Goal: Task Accomplishment & Management: Manage account settings

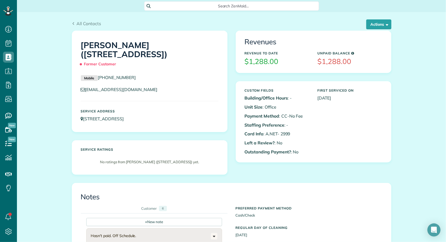
scroll to position [2, 2]
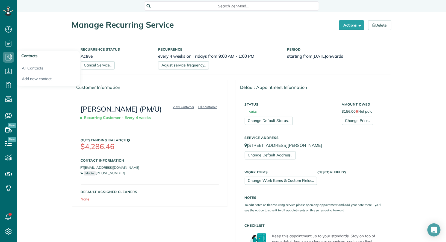
scroll to position [2, 2]
click at [25, 64] on link "All Contacts" at bounding box center [48, 67] width 63 height 13
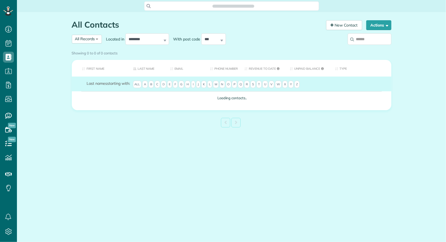
scroll to position [2, 2]
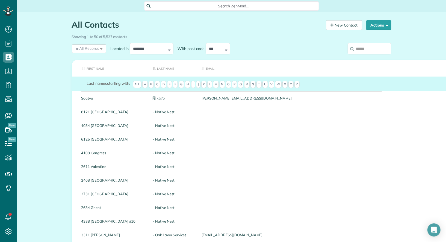
click at [363, 52] on input "search" at bounding box center [370, 48] width 44 height 11
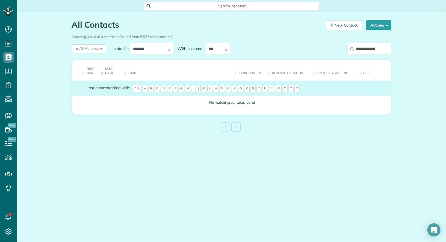
type input "**********"
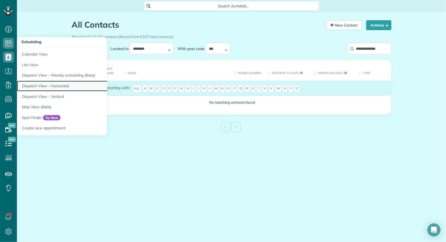
click at [51, 88] on link "Dispatch View - Horizontal" at bounding box center [85, 86] width 137 height 11
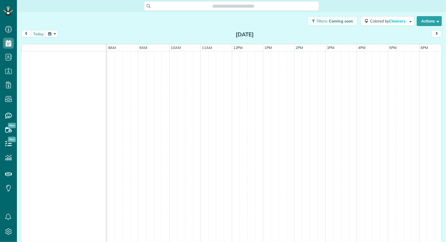
scroll to position [2, 2]
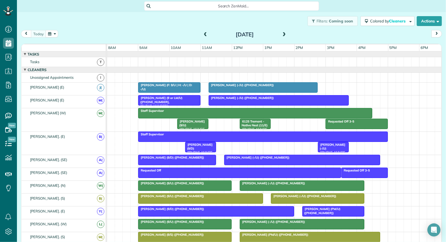
click at [285, 35] on span at bounding box center [284, 34] width 6 height 5
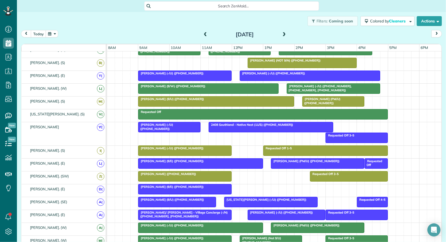
scroll to position [145, 0]
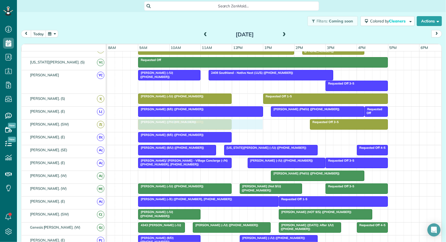
drag, startPoint x: 195, startPoint y: 172, endPoint x: 194, endPoint y: 117, distance: 55.4
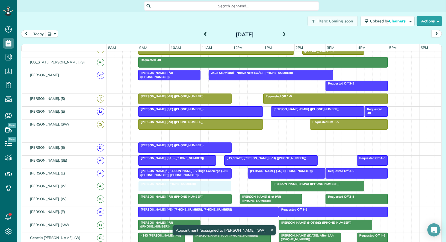
drag, startPoint x: 188, startPoint y: 129, endPoint x: 185, endPoint y: 178, distance: 49.3
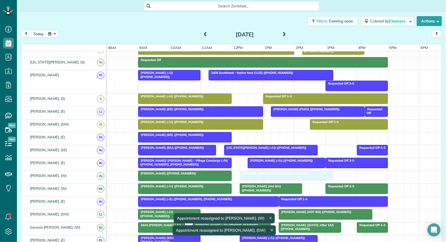
drag, startPoint x: 288, startPoint y: 171, endPoint x: 258, endPoint y: 171, distance: 30.9
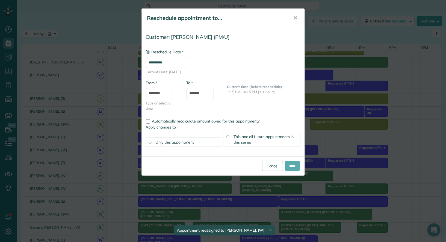
type input "**********"
click at [290, 166] on input "****" at bounding box center [292, 166] width 15 height 10
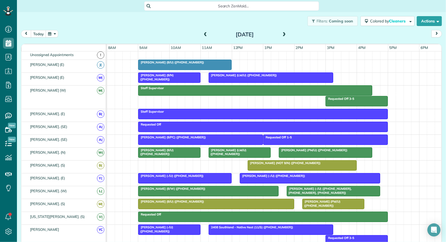
click at [205, 34] on span at bounding box center [205, 34] width 6 height 5
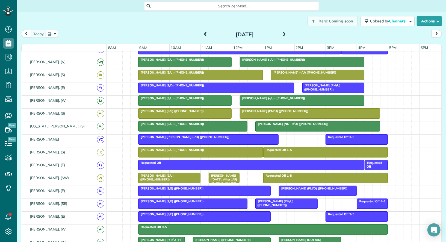
click at [195, 226] on div at bounding box center [262, 229] width 249 height 10
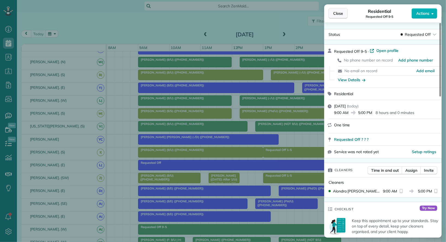
click at [338, 14] on span "Close" at bounding box center [338, 13] width 10 height 5
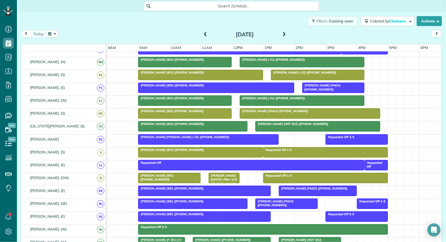
click at [284, 34] on span at bounding box center [284, 34] width 6 height 5
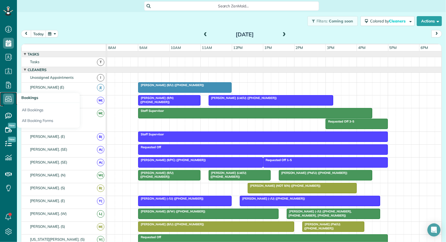
click at [8, 99] on icon at bounding box center [8, 98] width 11 height 11
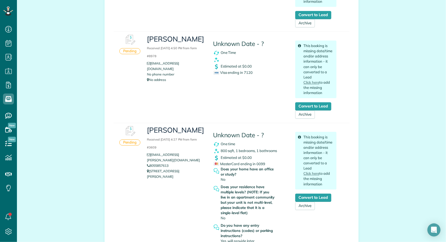
scroll to position [1111, 0]
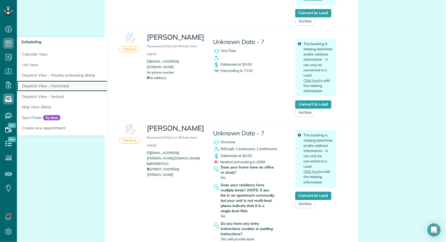
click at [50, 82] on link "Dispatch View - Horizontal" at bounding box center [85, 86] width 137 height 11
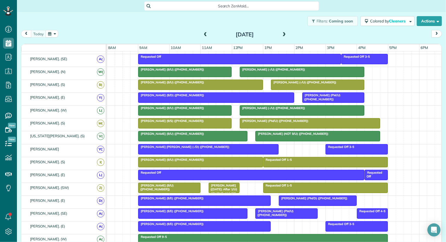
scroll to position [173, 0]
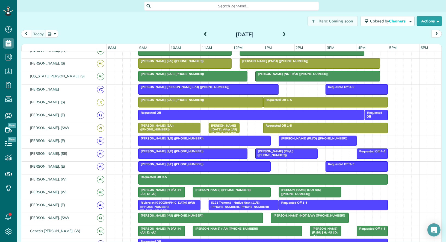
click at [220, 126] on span "[PERSON_NAME] ([DATE]: After 1/U) ([PHONE_NUMBER])" at bounding box center [222, 131] width 29 height 16
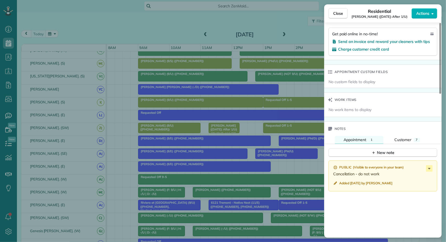
scroll to position [283, 0]
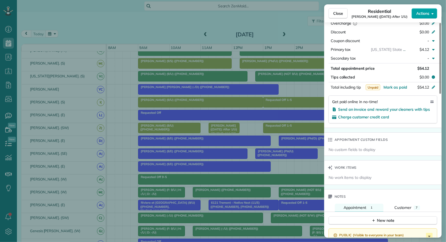
click at [423, 16] on span "Actions" at bounding box center [422, 13] width 13 height 5
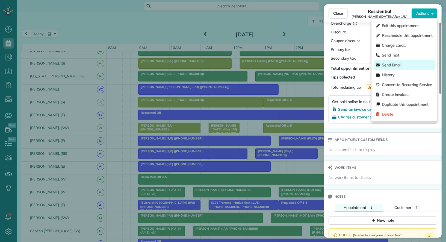
click at [410, 65] on div "Send Email" at bounding box center [404, 65] width 61 height 10
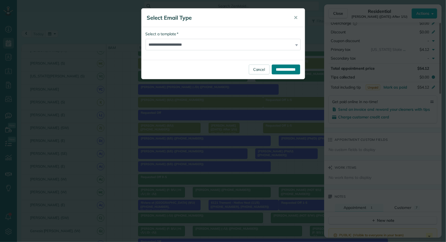
click at [292, 68] on input "**********" at bounding box center [286, 69] width 28 height 10
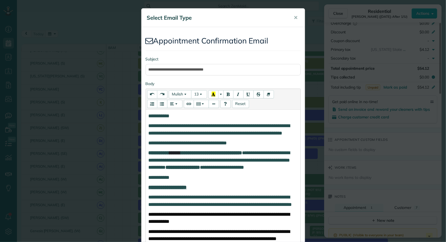
scroll to position [362, 0]
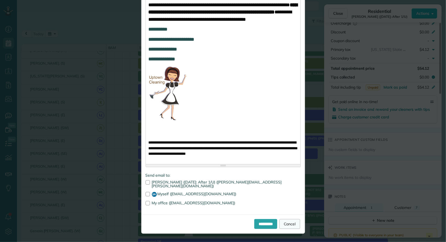
click at [294, 226] on link "Cancel" at bounding box center [289, 224] width 21 height 10
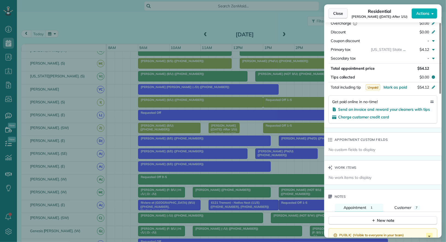
click at [339, 14] on span "Close" at bounding box center [338, 13] width 10 height 5
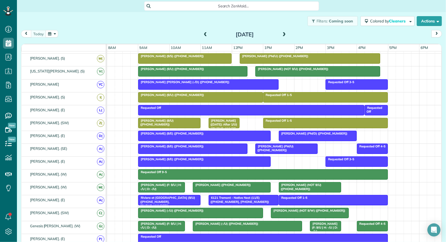
scroll to position [179, 0]
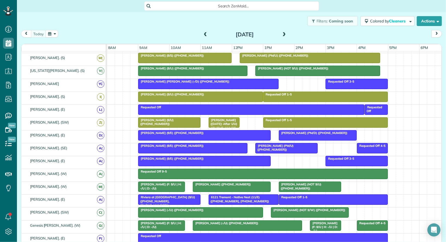
click at [235, 184] on div at bounding box center [231, 187] width 77 height 10
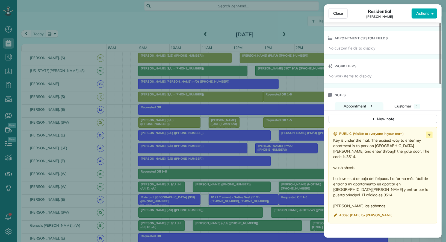
scroll to position [542, 0]
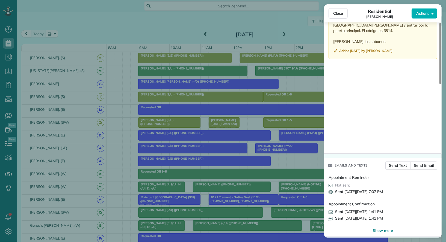
drag, startPoint x: 388, startPoint y: 207, endPoint x: 329, endPoint y: 206, distance: 59.0
click at [329, 209] on div "Sent on Sat, Aug 9 1:41 PM" at bounding box center [383, 211] width 109 height 5
click at [341, 15] on span "Close" at bounding box center [338, 13] width 10 height 5
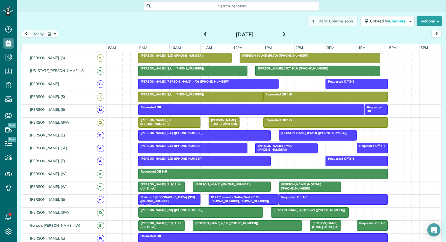
click at [243, 182] on div at bounding box center [231, 187] width 77 height 10
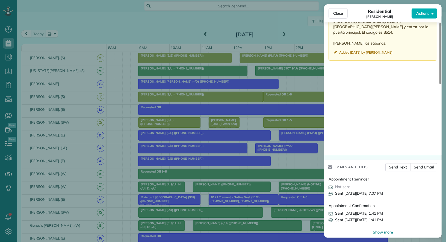
scroll to position [542, 0]
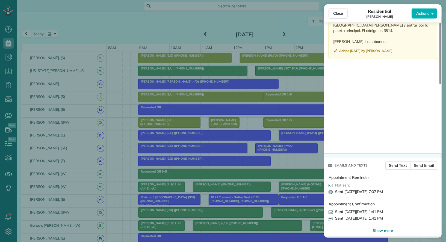
drag, startPoint x: 384, startPoint y: 215, endPoint x: 328, endPoint y: 200, distance: 57.6
click at [329, 200] on div "Appointment Confirmation Sent on Sat, Aug 9 1:41 PM Sent on Sat, Aug 9 1:41 PM" at bounding box center [383, 210] width 109 height 22
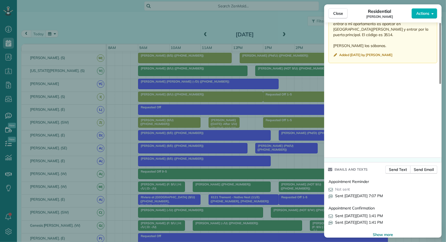
scroll to position [535, 0]
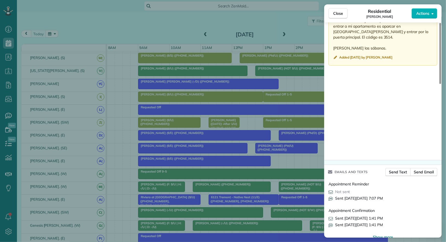
drag, startPoint x: 389, startPoint y: 195, endPoint x: 328, endPoint y: 191, distance: 61.6
click at [328, 191] on div "Appointment Reminder Not sent Sent on Tue, Aug 12 7:07 PM Appointment Confirmat…" at bounding box center [382, 206] width 117 height 55
click at [344, 9] on button "Close" at bounding box center [338, 13] width 19 height 10
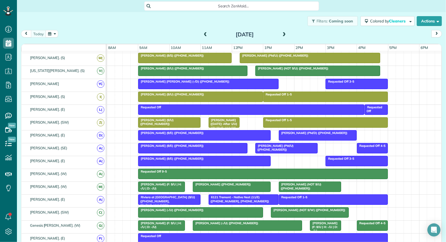
click at [287, 221] on div "Dan Benish (-/U) (+15615609437)" at bounding box center [247, 223] width 106 height 4
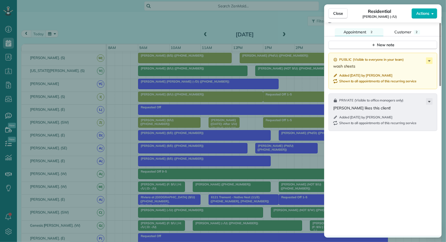
scroll to position [515, 0]
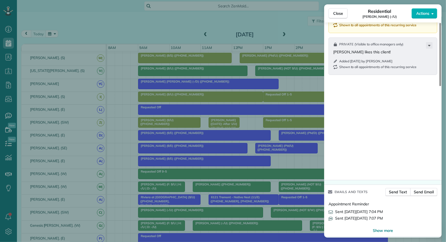
drag, startPoint x: 385, startPoint y: 216, endPoint x: 333, endPoint y: 215, distance: 51.9
click at [333, 215] on div "Sent on Tue, Aug 12 7:07 PM" at bounding box center [383, 217] width 109 height 5
click at [343, 14] on span "Close" at bounding box center [338, 13] width 10 height 5
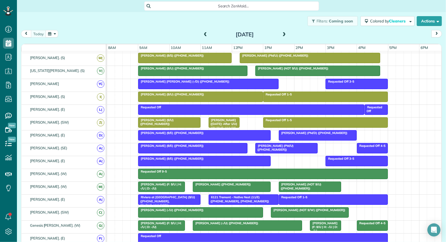
click at [218, 119] on span "Rebecca Eddy (8/14/25: After 1/U) (+19722072624)" at bounding box center [222, 126] width 29 height 16
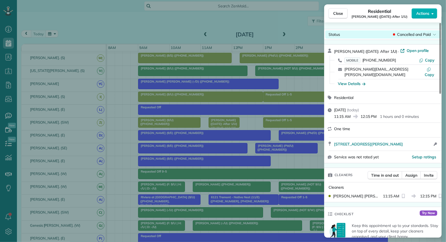
click at [426, 36] on span "Cancelled and Paid" at bounding box center [413, 34] width 33 height 5
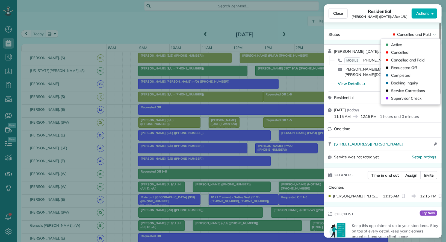
click at [406, 27] on div "Status Cancelled and Paid Rebecca Eddy (8/14/25: After 1/U) · Open profile MOBI…" at bounding box center [382, 129] width 117 height 215
click at [428, 35] on span "Cancelled and Paid" at bounding box center [413, 34] width 33 height 5
click at [338, 12] on span "Close" at bounding box center [338, 13] width 10 height 5
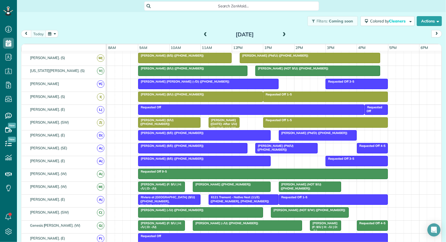
click at [311, 195] on div "Requested Off 1-5" at bounding box center [333, 197] width 106 height 4
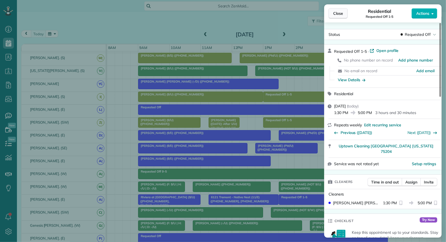
click at [341, 12] on span "Close" at bounding box center [338, 13] width 10 height 5
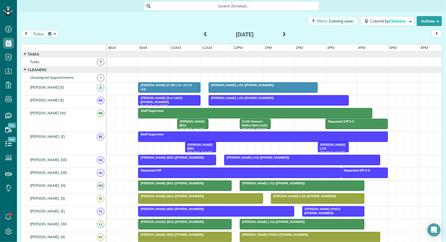
click at [188, 121] on span "[PERSON_NAME] (9/U) ([PHONE_NUMBER])" at bounding box center [191, 127] width 28 height 16
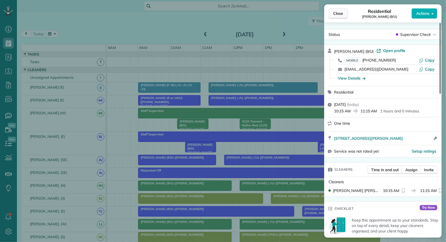
click at [338, 17] on button "Close" at bounding box center [338, 13] width 19 height 10
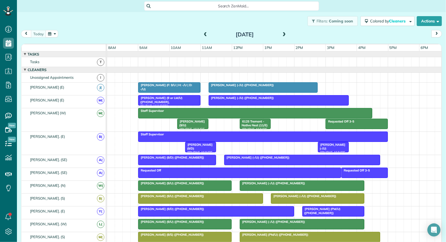
click at [202, 135] on div at bounding box center [262, 137] width 249 height 10
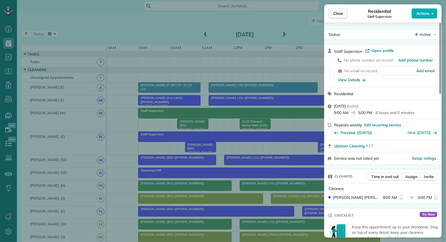
click at [339, 11] on span "Close" at bounding box center [338, 13] width 10 height 5
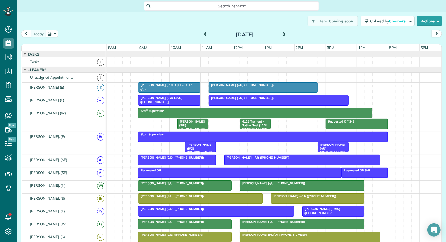
click at [210, 134] on div "Staff Supervisor" at bounding box center [263, 134] width 246 height 4
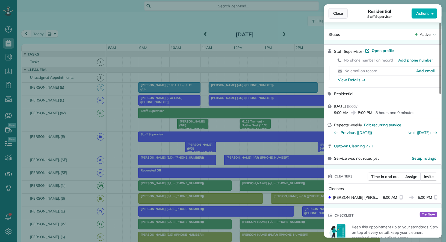
click at [342, 14] on span "Close" at bounding box center [338, 13] width 10 height 5
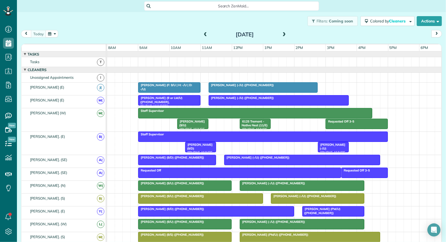
click at [201, 146] on div "Lucas Teisseire (9/D) (+14693959685)" at bounding box center [201, 151] width 28 height 16
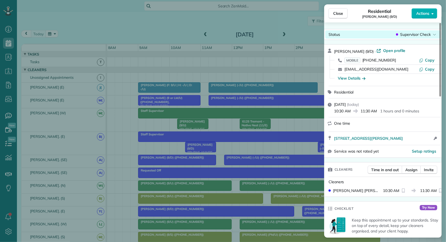
click at [419, 34] on span "Supervisor Check" at bounding box center [415, 34] width 30 height 5
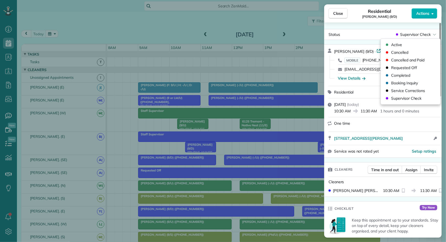
click at [382, 28] on div "Status Supervisor Check Lucas Teisseire (9/D) · Open profile MOBILE (469) 395-9…" at bounding box center [382, 129] width 117 height 215
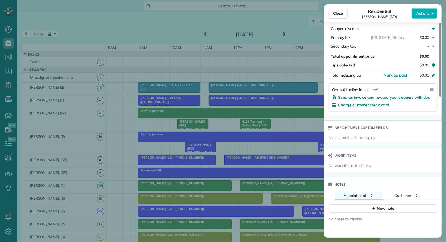
scroll to position [275, 0]
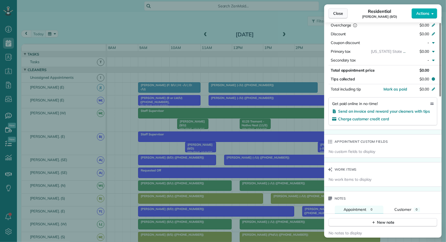
click at [340, 16] on button "Close" at bounding box center [338, 13] width 19 height 10
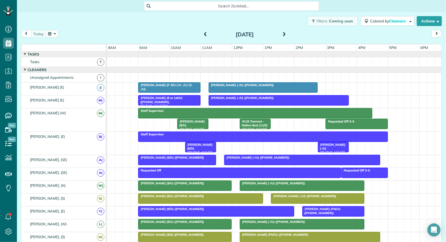
click at [191, 122] on div "Megan McNamara (9/U) (+18432705346)" at bounding box center [193, 127] width 28 height 16
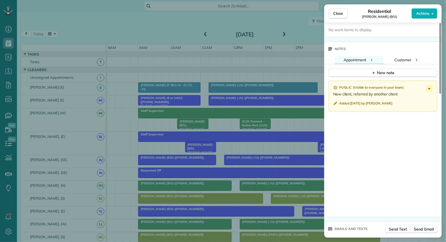
scroll to position [423, 0]
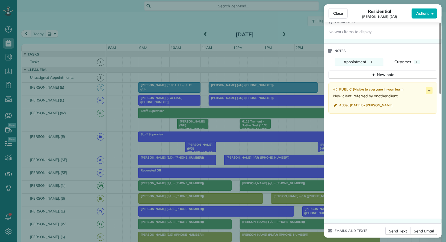
drag, startPoint x: 401, startPoint y: 91, endPoint x: 320, endPoint y: 91, distance: 80.8
click at [320, 91] on div "Close Residential Megan McNamara (9/U) Actions Status Supervisor Check Megan Mc…" at bounding box center [223, 121] width 446 height 242
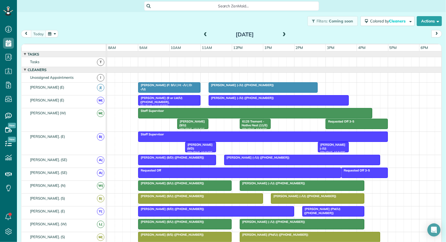
click at [185, 121] on span "Megan McNamara (9/U) (+18432705346)" at bounding box center [191, 127] width 28 height 16
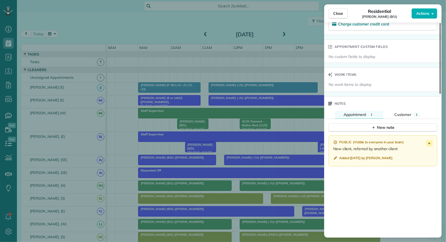
scroll to position [371, 0]
drag, startPoint x: 401, startPoint y: 146, endPoint x: 368, endPoint y: 144, distance: 32.6
click at [368, 145] on p "New client, referred by another client" at bounding box center [383, 147] width 101 height 5
drag, startPoint x: 343, startPoint y: 16, endPoint x: 391, endPoint y: 113, distance: 107.8
click at [391, 113] on div "Close Residential Megan McNamara (9/U) Actions Status Supervisor Check Megan Mc…" at bounding box center [382, 120] width 117 height 233
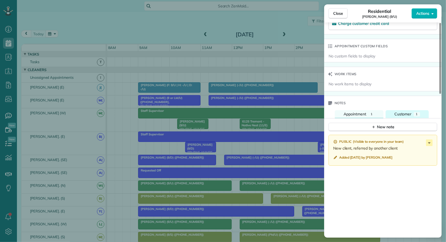
click at [392, 111] on button "Customer 1" at bounding box center [407, 114] width 43 height 8
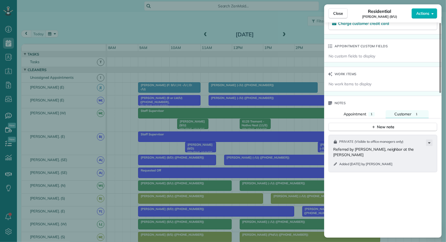
drag, startPoint x: 363, startPoint y: 155, endPoint x: 333, endPoint y: 147, distance: 30.8
click at [333, 147] on div "Private ( Visible to office managers only ) Referred by Spandana Tummuri, neigh…" at bounding box center [383, 153] width 109 height 37
click at [359, 111] on span "Appointment" at bounding box center [355, 113] width 23 height 5
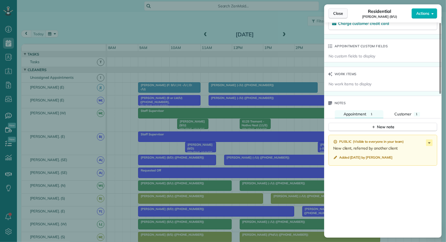
click at [338, 15] on span "Close" at bounding box center [338, 13] width 10 height 5
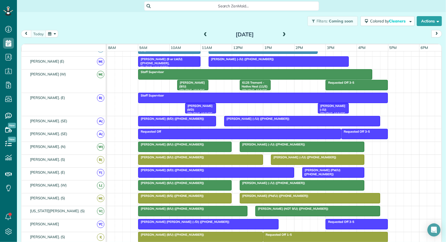
scroll to position [42, 0]
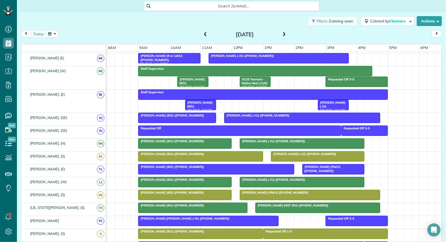
click at [287, 152] on span "Joe Otis (-/U) (+15183386832)" at bounding box center [304, 154] width 66 height 4
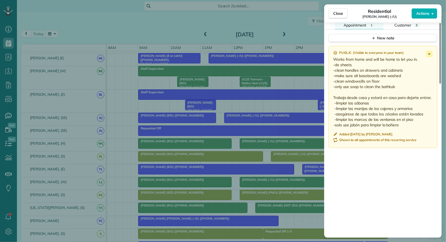
scroll to position [377, 0]
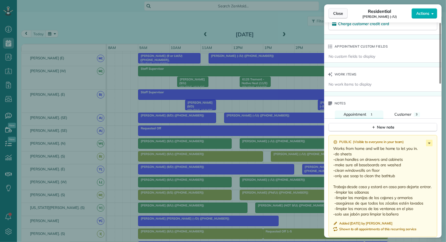
click at [339, 15] on span "Close" at bounding box center [338, 13] width 10 height 5
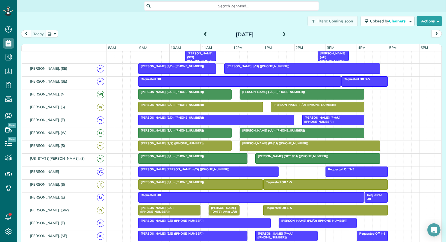
scroll to position [99, 0]
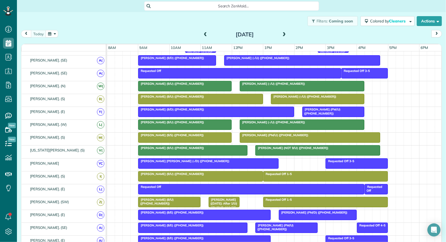
click at [224, 199] on span "Rebecca Eddy (8/14/25: After 1/U) (+19722072624)" at bounding box center [222, 205] width 29 height 16
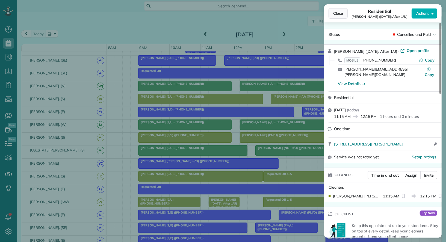
click at [343, 15] on span "Close" at bounding box center [338, 13] width 10 height 5
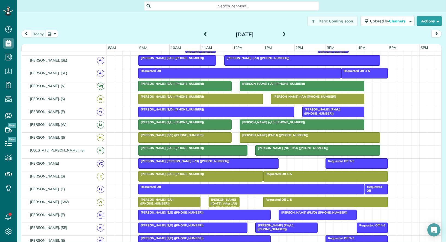
click at [222, 203] on div "Rebecca Eddy (8/14/25: After 1/U) (+19722072624)" at bounding box center [224, 205] width 28 height 16
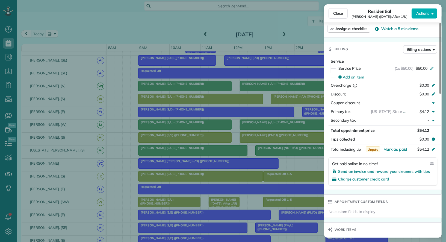
scroll to position [302, 0]
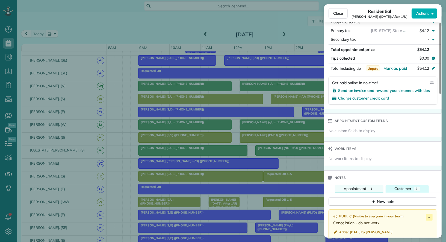
click at [409, 186] on span "Customer" at bounding box center [402, 188] width 17 height 5
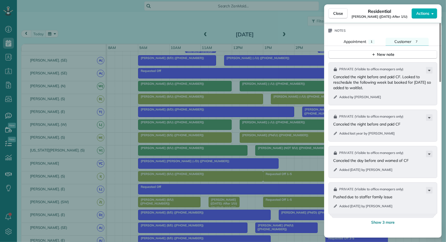
scroll to position [453, 0]
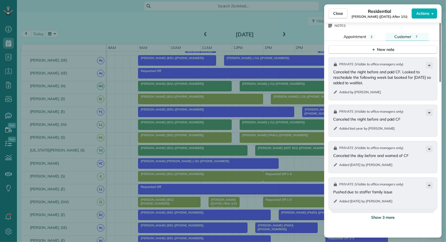
click at [384, 214] on span "Show 3 more" at bounding box center [382, 216] width 23 height 5
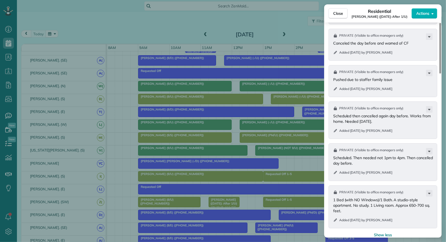
scroll to position [576, 0]
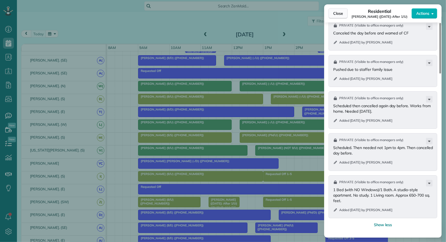
click at [341, 14] on span "Close" at bounding box center [338, 13] width 10 height 5
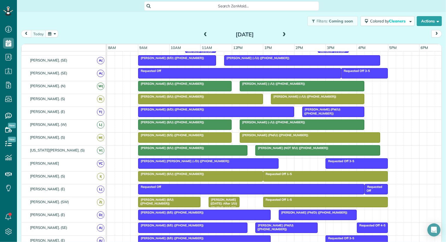
click at [224, 197] on span "Rebecca Eddy (8/14/25: After 1/U) (+19722072624)" at bounding box center [222, 205] width 29 height 16
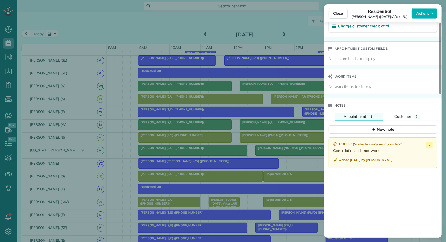
scroll to position [390, 0]
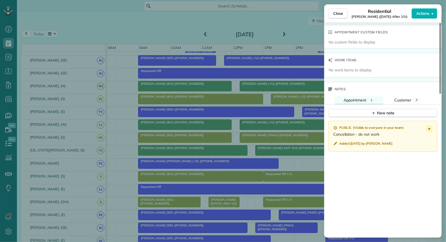
click at [401, 104] on div "New note" at bounding box center [382, 110] width 117 height 13
click at [401, 97] on span "Customer" at bounding box center [402, 99] width 17 height 5
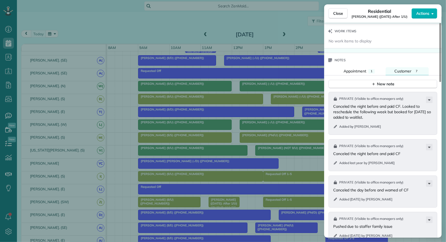
scroll to position [421, 0]
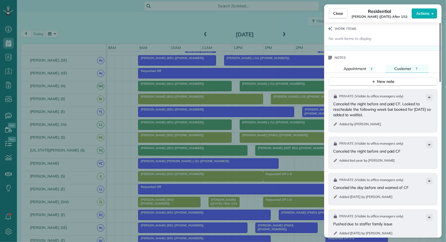
drag, startPoint x: 406, startPoint y: 178, endPoint x: 332, endPoint y: 178, distance: 74.6
click at [332, 178] on div "Private ( Visible to office managers only ) Canceled the day before and warned …" at bounding box center [383, 189] width 109 height 32
click at [339, 185] on p "Canceled the day before and warned of CF" at bounding box center [383, 187] width 101 height 5
drag, startPoint x: 405, startPoint y: 143, endPoint x: 334, endPoint y: 140, distance: 71.1
click at [334, 148] on p "Canceled the night before and paid CF" at bounding box center [383, 150] width 101 height 5
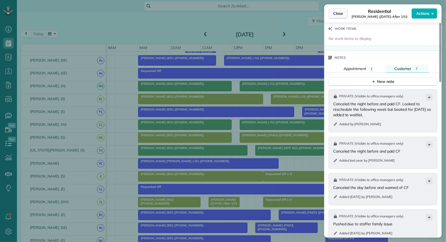
click at [336, 18] on button "Close" at bounding box center [338, 13] width 19 height 10
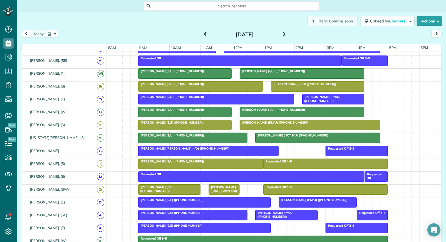
scroll to position [113, 0]
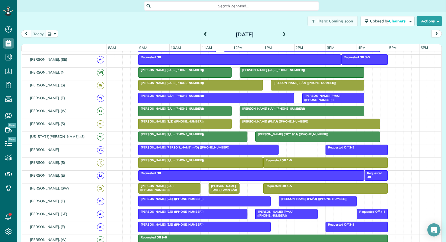
click at [282, 34] on span at bounding box center [284, 34] width 6 height 5
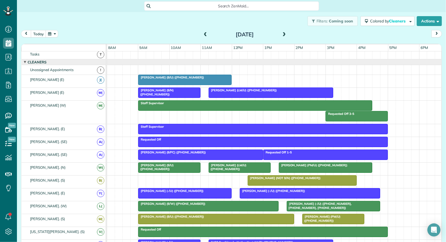
scroll to position [0, 0]
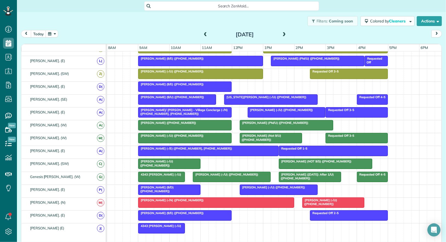
click at [325, 172] on span "Rebecca Eddy (8/14/25: After 1/U) (+19722072624)" at bounding box center [306, 176] width 55 height 8
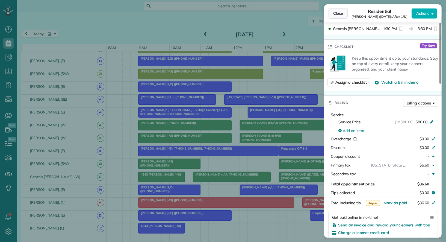
click at [339, 11] on span "Close" at bounding box center [338, 13] width 10 height 5
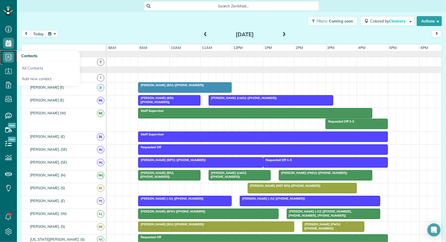
click at [7, 62] on icon at bounding box center [8, 57] width 11 height 11
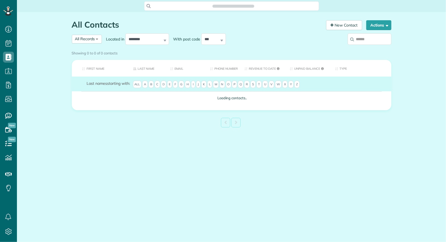
scroll to position [2, 2]
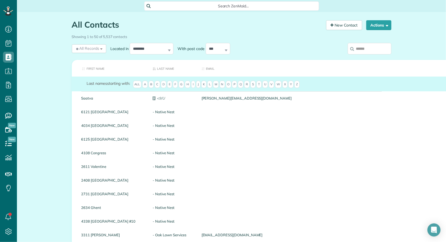
click at [370, 46] on input "search" at bounding box center [370, 48] width 44 height 11
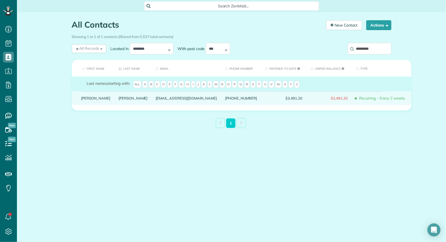
type input "*********"
click at [87, 100] on link "Brett" at bounding box center [95, 98] width 29 height 4
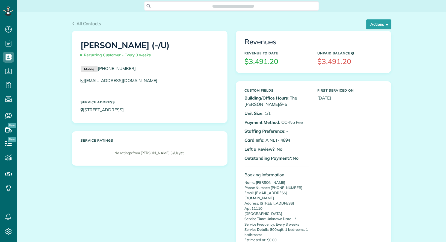
scroll to position [2, 2]
click at [377, 26] on button "Actions" at bounding box center [378, 24] width 25 height 10
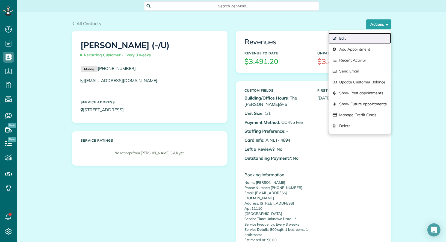
click at [374, 36] on link "Edit" at bounding box center [360, 38] width 62 height 11
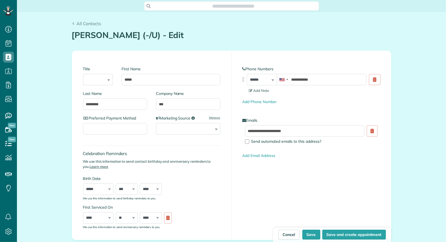
type input "**********"
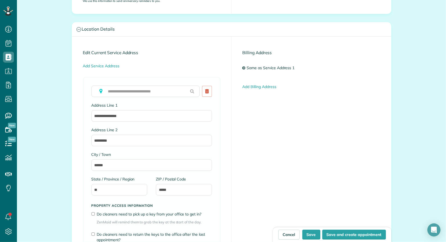
scroll to position [222, 0]
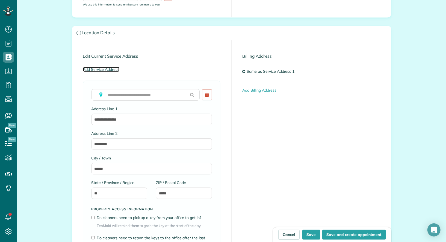
click at [102, 70] on link "Add Service Address" at bounding box center [101, 69] width 36 height 5
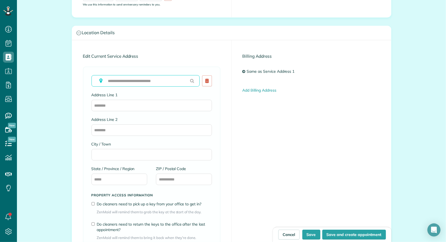
click at [122, 80] on input "text" at bounding box center [145, 80] width 108 height 11
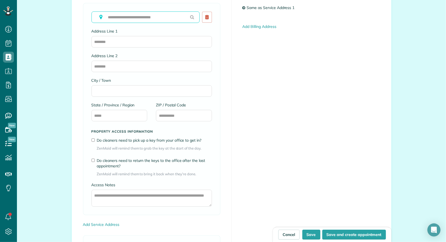
scroll to position [282, 0]
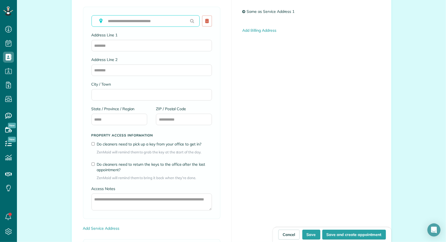
paste input "**********"
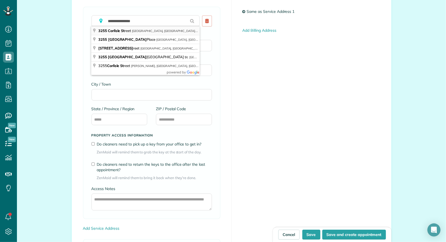
type input "**********"
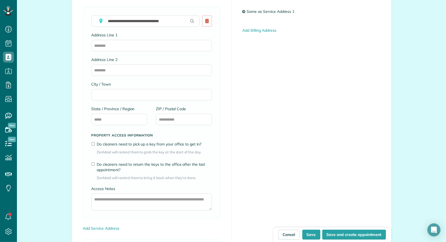
type input "**********"
type input "******"
type input "**"
type input "*****"
click at [125, 70] on input "Address Line 2" at bounding box center [151, 69] width 120 height 11
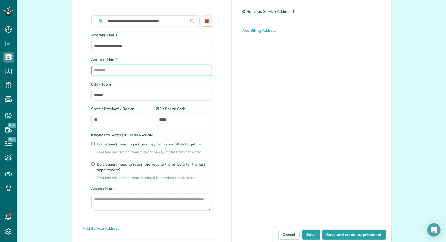
paste input "****"
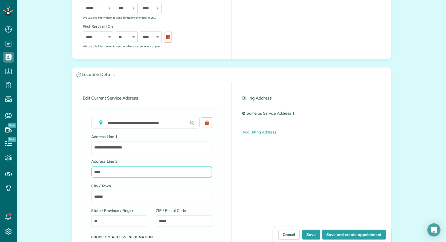
scroll to position [181, 0]
type input "********"
click at [316, 234] on button "Save" at bounding box center [311, 234] width 18 height 10
type input "**********"
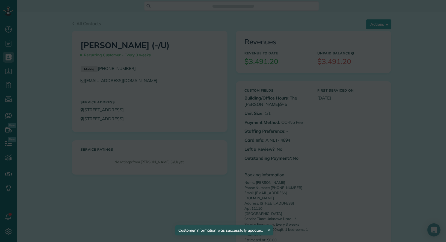
scroll to position [2, 2]
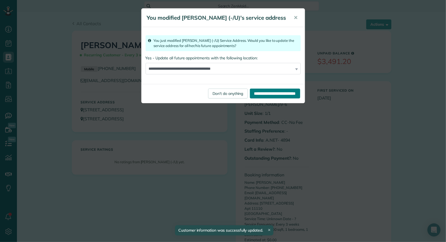
click at [276, 91] on input "**********" at bounding box center [275, 93] width 50 height 10
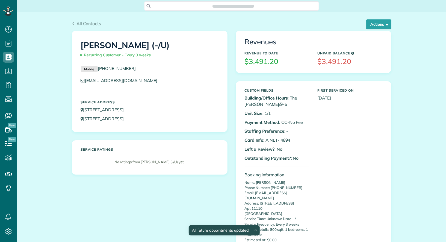
scroll to position [2, 2]
drag, startPoint x: 291, startPoint y: 139, endPoint x: 265, endPoint y: 137, distance: 26.0
click at [265, 137] on p "Card Info : A.NET- 4894" at bounding box center [277, 140] width 65 height 6
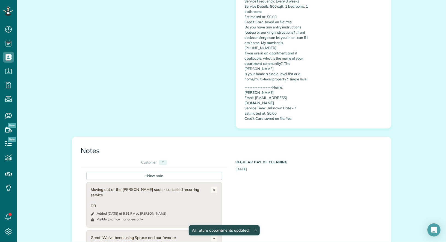
scroll to position [307, 0]
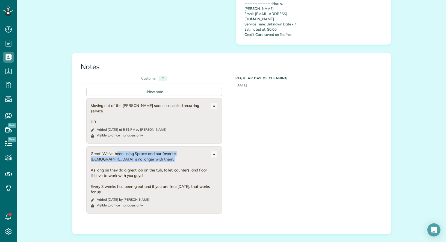
drag, startPoint x: 143, startPoint y: 129, endPoint x: 103, endPoint y: 120, distance: 40.7
click at [103, 151] on div "Great! We’ve been using Spruce and our favorite lady is no longer with them. As…" at bounding box center [151, 173] width 120 height 44
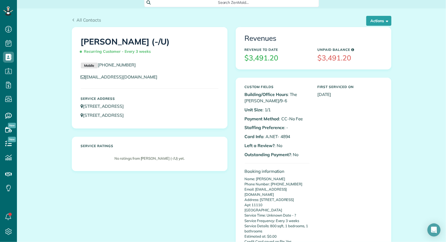
scroll to position [0, 0]
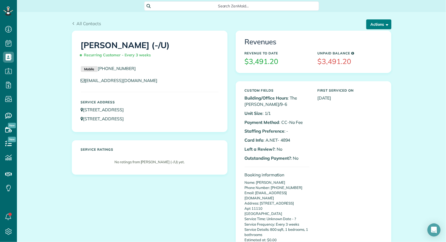
click at [385, 25] on span "button" at bounding box center [386, 24] width 4 height 4
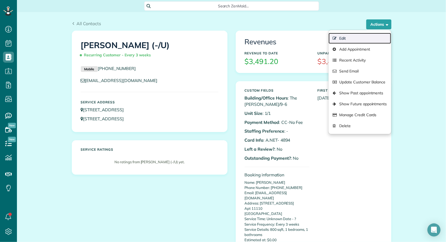
click at [348, 40] on link "Edit" at bounding box center [360, 38] width 62 height 11
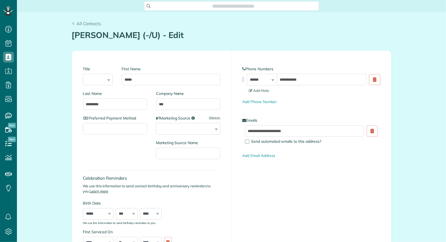
type input "**********"
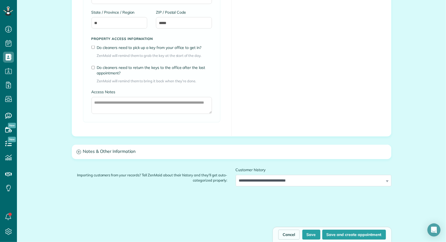
scroll to position [658, 0]
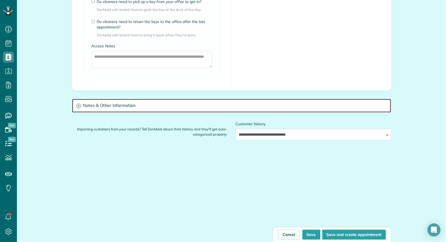
click at [166, 104] on h3 "Notes & Other Information" at bounding box center [231, 106] width 319 height 14
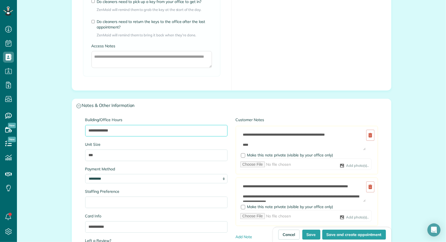
drag, startPoint x: 106, startPoint y: 127, endPoint x: 80, endPoint y: 127, distance: 26.5
click at [80, 127] on div "**********" at bounding box center [231, 200] width 319 height 175
type input "**********"
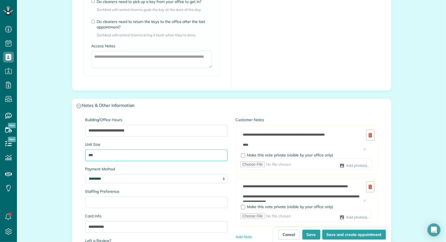
click at [97, 154] on input "***" at bounding box center [156, 154] width 142 height 11
type input "*****"
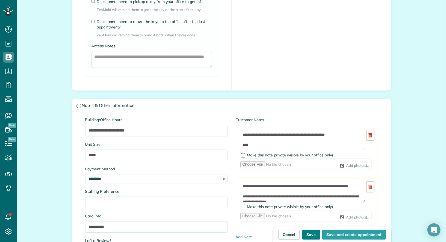
click at [311, 233] on button "Save" at bounding box center [311, 234] width 18 height 10
type input "**********"
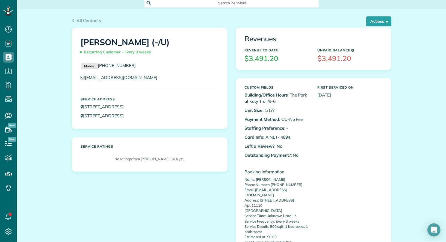
scroll to position [2, 0]
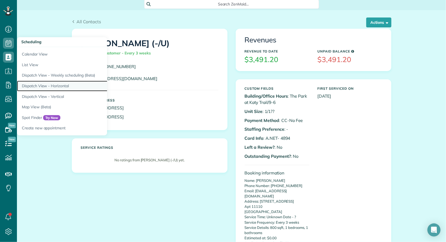
click at [58, 88] on link "Dispatch View - Horizontal" at bounding box center [85, 86] width 137 height 11
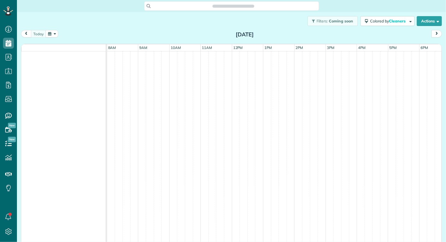
scroll to position [2, 2]
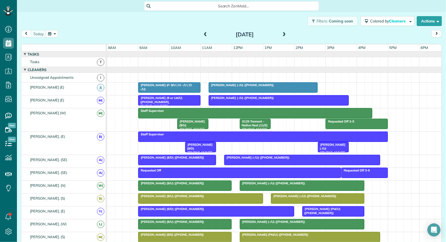
click at [53, 34] on button "button" at bounding box center [52, 33] width 13 height 7
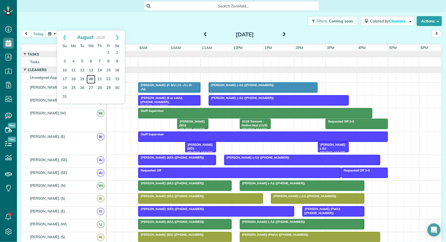
click at [92, 79] on link "20" at bounding box center [91, 79] width 9 height 9
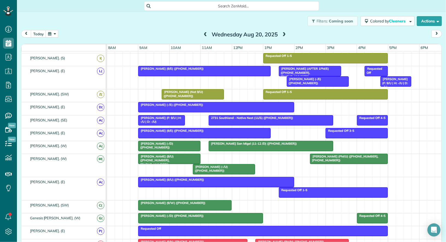
scroll to position [0, 0]
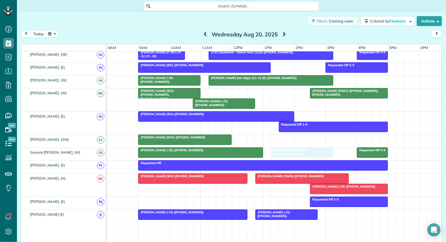
drag, startPoint x: 288, startPoint y: 221, endPoint x: 304, endPoint y: 154, distance: 69.1
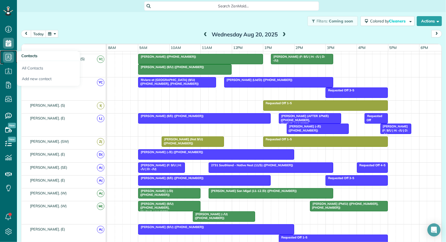
click at [8, 58] on icon at bounding box center [8, 57] width 11 height 11
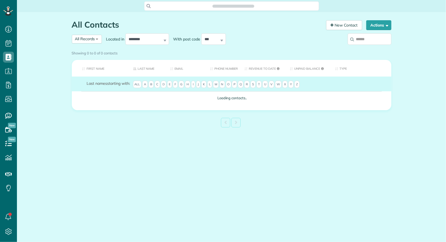
scroll to position [2, 2]
click at [372, 37] on input "search" at bounding box center [370, 38] width 44 height 11
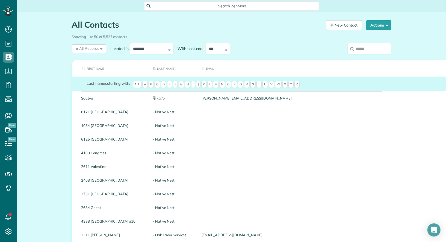
click at [379, 46] on input "search" at bounding box center [370, 48] width 44 height 11
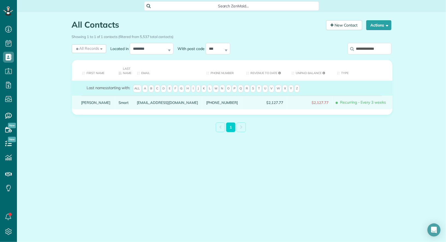
type input "**********"
click at [93, 101] on link "Winston" at bounding box center [95, 103] width 29 height 4
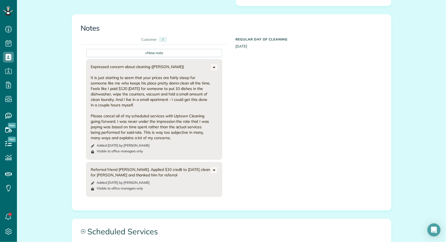
scroll to position [335, 0]
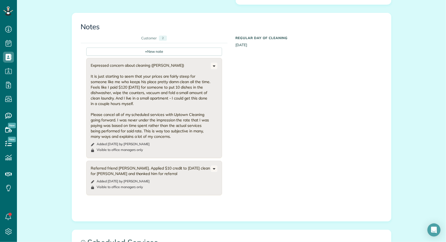
drag, startPoint x: 164, startPoint y: 157, endPoint x: 157, endPoint y: 156, distance: 7.2
click at [157, 165] on div "Referred friend [PERSON_NAME]. Applied $10 credit to [DATE] clean for [PERSON_N…" at bounding box center [151, 170] width 120 height 11
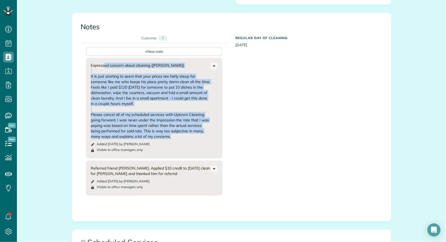
drag, startPoint x: 173, startPoint y: 120, endPoint x: 84, endPoint y: 48, distance: 113.9
click at [84, 48] on div "+ New note Expressed concern about cleaning ([PERSON_NAME]) It is just starting…" at bounding box center [227, 123] width 293 height 160
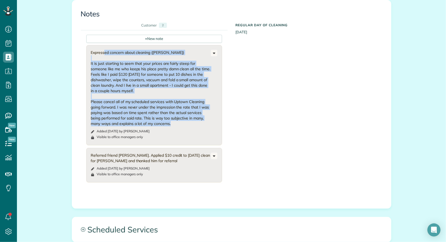
scroll to position [357, 0]
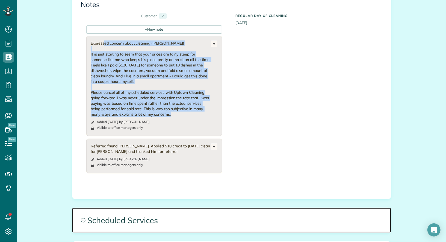
click at [139, 208] on span "Scheduled Services" at bounding box center [231, 220] width 319 height 25
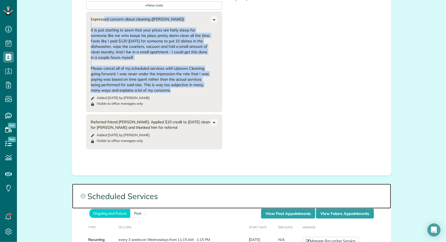
scroll to position [382, 0]
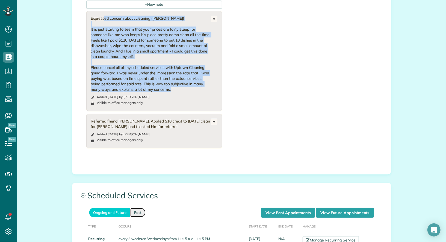
click at [139, 208] on link "Past" at bounding box center [137, 212] width 15 height 9
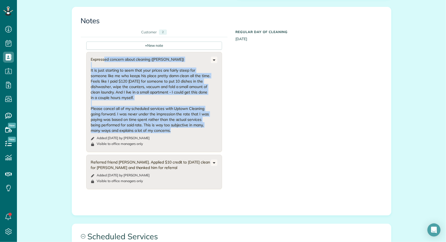
scroll to position [0, 0]
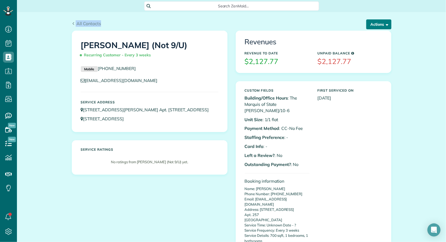
click at [376, 22] on button "Actions" at bounding box center [378, 24] width 25 height 10
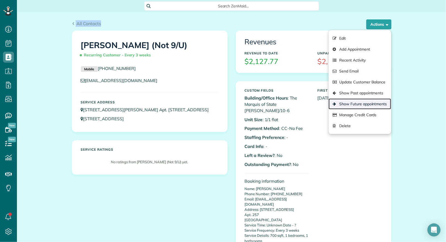
click at [374, 105] on link "Show Future appointments" at bounding box center [360, 103] width 62 height 11
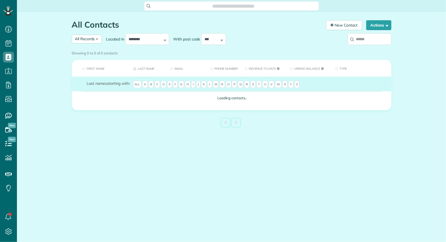
scroll to position [2, 2]
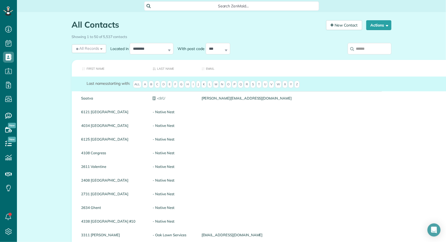
click at [363, 49] on input "search" at bounding box center [370, 48] width 44 height 11
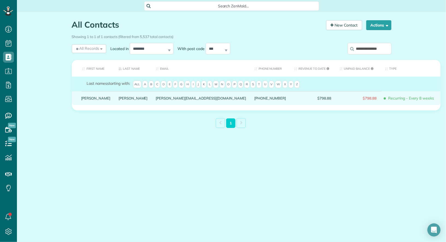
type input "**********"
click at [87, 104] on div "Sabrina" at bounding box center [95, 98] width 37 height 14
click at [87, 100] on link "Sabrina" at bounding box center [95, 98] width 29 height 4
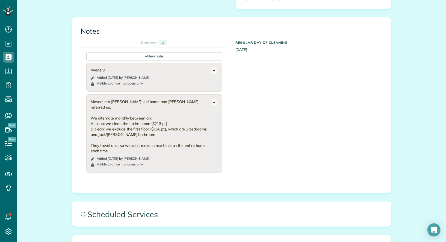
scroll to position [308, 0]
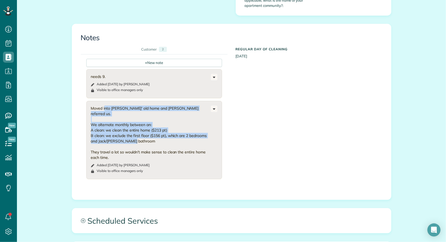
drag, startPoint x: 90, startPoint y: 88, endPoint x: 155, endPoint y: 119, distance: 72.1
click at [155, 119] on div "Moved into [PERSON_NAME]' old home and [PERSON_NAME] referred us. We alternate …" at bounding box center [151, 132] width 120 height 55
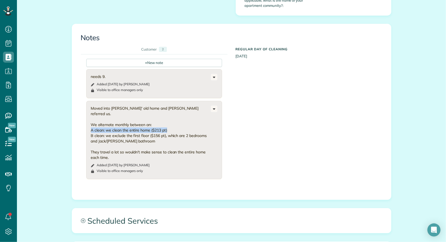
drag, startPoint x: 90, startPoint y: 106, endPoint x: 168, endPoint y: 104, distance: 78.4
click at [168, 104] on div "Moved into [PERSON_NAME]' old home and [PERSON_NAME] referred us. We alternate …" at bounding box center [154, 140] width 136 height 78
drag, startPoint x: 140, startPoint y: 118, endPoint x: 78, endPoint y: 113, distance: 61.9
click at [78, 113] on div "Customer 2 + New note needs 9. Added [DATE] by [PERSON_NAME] Visible to office …" at bounding box center [154, 116] width 155 height 142
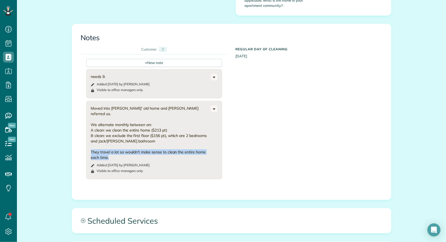
drag, startPoint x: 127, startPoint y: 133, endPoint x: 91, endPoint y: 128, distance: 36.7
click at [91, 128] on div "Moved into [PERSON_NAME]' old home and [PERSON_NAME] referred us. We alternate …" at bounding box center [151, 132] width 120 height 55
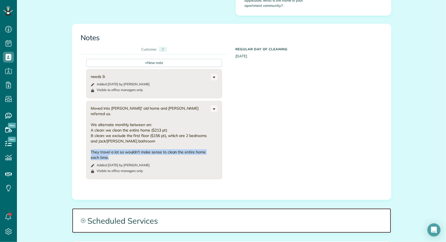
click at [228, 208] on span "Scheduled Services" at bounding box center [231, 220] width 319 height 25
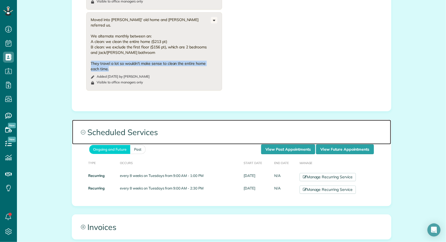
scroll to position [397, 0]
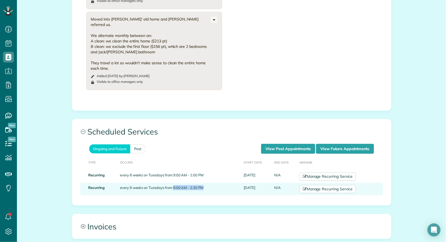
drag, startPoint x: 203, startPoint y: 169, endPoint x: 173, endPoint y: 169, distance: 29.5
click at [173, 183] on td "every 8 weeks on Tuesdays from 9:00 AM - 2:30 PM" at bounding box center [180, 189] width 124 height 13
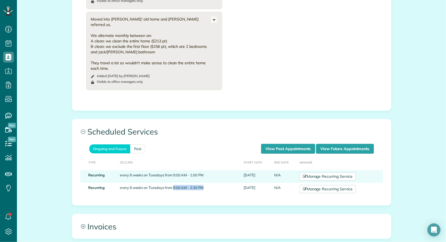
drag, startPoint x: 262, startPoint y: 157, endPoint x: 241, endPoint y: 159, distance: 21.1
click at [241, 170] on td "[DATE]" at bounding box center [256, 176] width 31 height 13
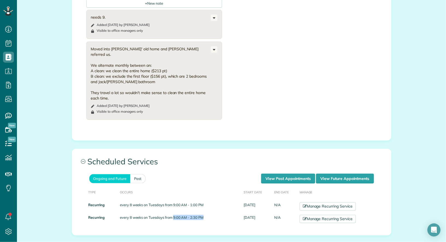
scroll to position [367, 0]
click at [336, 80] on div "+ New note needs 9. Added [DATE] by [PERSON_NAME] Visible to office managers on…" at bounding box center [227, 58] width 293 height 127
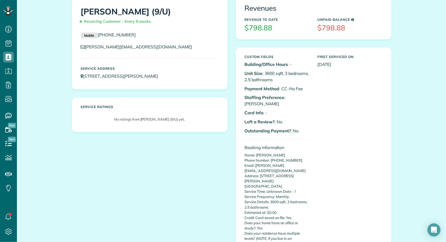
scroll to position [0, 0]
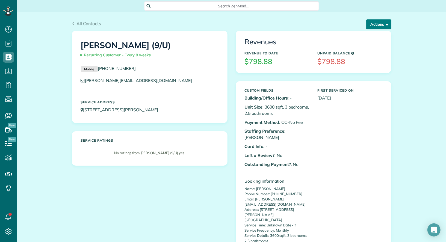
click at [378, 24] on button "Actions" at bounding box center [378, 24] width 25 height 10
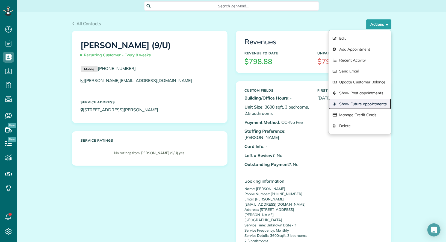
click at [378, 104] on link "Show Future appointments" at bounding box center [360, 103] width 62 height 11
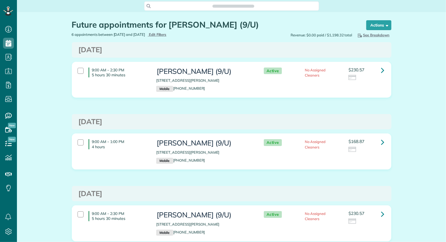
scroll to position [2, 2]
drag, startPoint x: 132, startPoint y: 49, endPoint x: 117, endPoint y: 49, distance: 15.0
click at [117, 49] on h3 "Tuesday Sep 02, 2025" at bounding box center [232, 50] width 306 height 8
drag, startPoint x: 152, startPoint y: 123, endPoint x: 109, endPoint y: 122, distance: 43.2
click at [109, 122] on h3 "Tuesday Sep 30, 2025" at bounding box center [232, 122] width 306 height 8
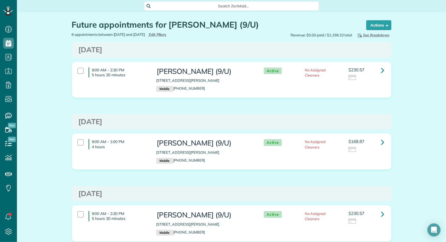
drag, startPoint x: 154, startPoint y: 193, endPoint x: 108, endPoint y: 191, distance: 46.2
click at [108, 191] on h3 "Tuesday Oct 28, 2025" at bounding box center [232, 194] width 306 height 8
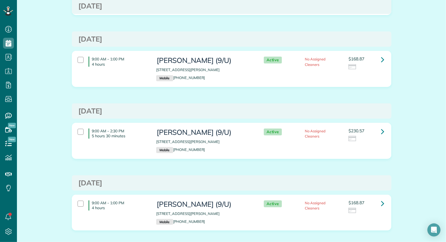
scroll to position [85, 0]
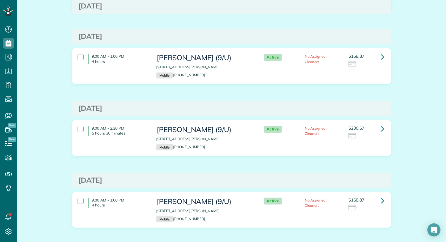
drag, startPoint x: 155, startPoint y: 181, endPoint x: 108, endPoint y: 180, distance: 46.2
click at [108, 180] on h3 "Tuesday Nov 25, 2025" at bounding box center [232, 180] width 306 height 8
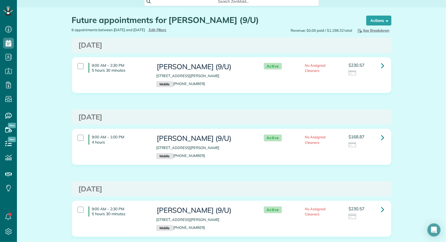
scroll to position [0, 0]
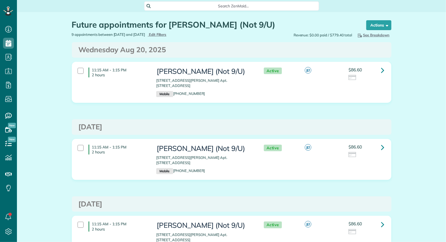
scroll to position [2, 2]
click at [378, 30] on div "Actions Create Appointment Create Task Clock In/Out Send Work Orders Print Rout…" at bounding box center [375, 26] width 31 height 12
click at [378, 28] on button "Actions" at bounding box center [378, 25] width 25 height 10
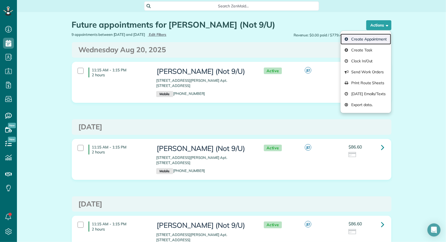
click at [375, 36] on link "Create Appointment" at bounding box center [366, 39] width 50 height 11
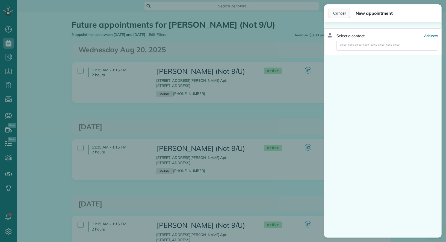
click at [340, 11] on span "Cancel" at bounding box center [339, 12] width 12 height 5
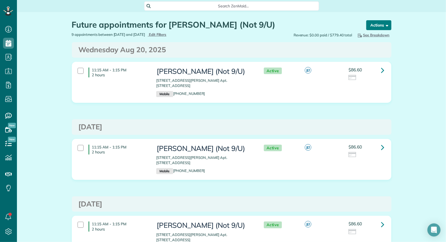
click at [385, 22] on button "Actions" at bounding box center [378, 25] width 25 height 10
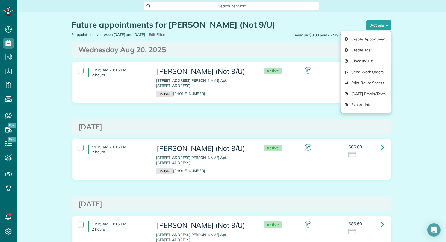
click at [289, 50] on h3 "Wednesday Aug 20, 2025" at bounding box center [232, 50] width 306 height 8
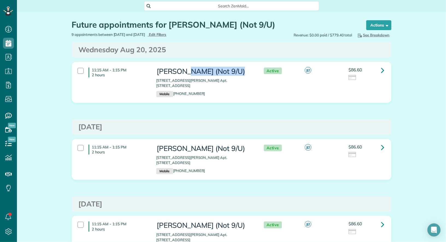
drag, startPoint x: 237, startPoint y: 72, endPoint x: 187, endPoint y: 72, distance: 49.4
click at [187, 72] on h3 "[PERSON_NAME] (Not 9/U)" at bounding box center [204, 71] width 97 height 8
drag, startPoint x: 156, startPoint y: 80, endPoint x: 229, endPoint y: 79, distance: 72.7
click at [229, 79] on p "[STREET_ADDRESS][PERSON_NAME] Apt. [STREET_ADDRESS]" at bounding box center [204, 83] width 97 height 10
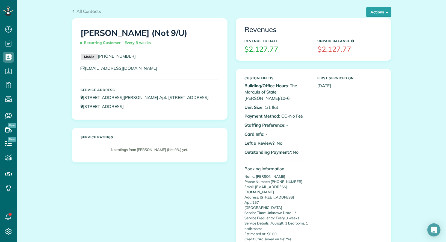
scroll to position [13, 0]
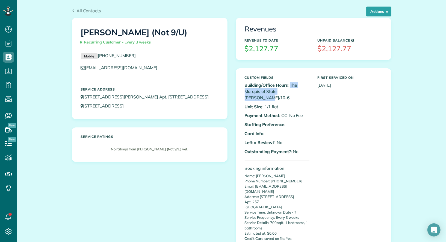
drag, startPoint x: 308, startPoint y: 91, endPoint x: 290, endPoint y: 86, distance: 18.2
click at [290, 86] on p "Building/Office Hours : The Marquis of State [PERSON_NAME]/10-6" at bounding box center [277, 91] width 65 height 19
drag, startPoint x: 164, startPoint y: 31, endPoint x: 149, endPoint y: 31, distance: 14.2
click at [149, 31] on h1 "[PERSON_NAME] (Not 9/U) Recurring Customer - Every 3 weeks" at bounding box center [150, 37] width 138 height 19
click at [382, 14] on button "Actions" at bounding box center [378, 12] width 25 height 10
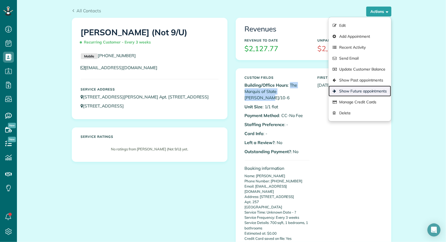
click at [368, 89] on link "Show Future appointments" at bounding box center [360, 90] width 62 height 11
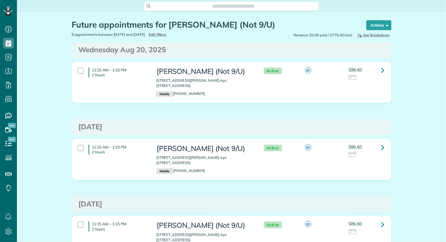
scroll to position [2, 2]
click at [381, 22] on button "Actions" at bounding box center [378, 25] width 25 height 10
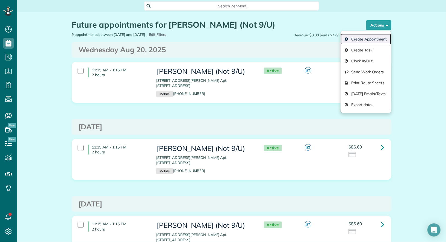
click at [377, 38] on link "Create Appointment" at bounding box center [366, 39] width 50 height 11
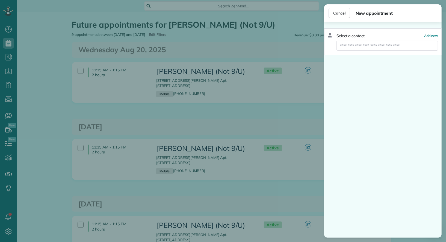
click at [355, 46] on input "text" at bounding box center [387, 46] width 102 height 10
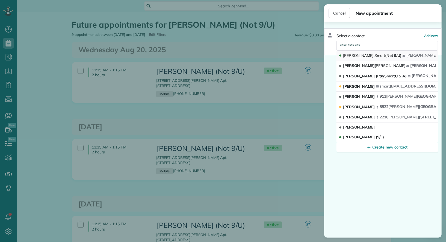
type input "**********"
click at [374, 53] on span "Winston" at bounding box center [379, 55] width 11 height 5
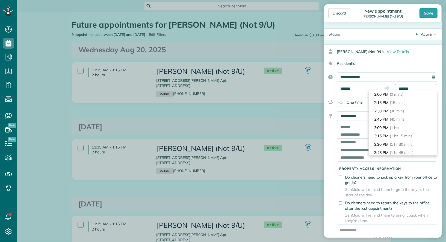
click at [406, 88] on input "*******" at bounding box center [416, 88] width 42 height 9
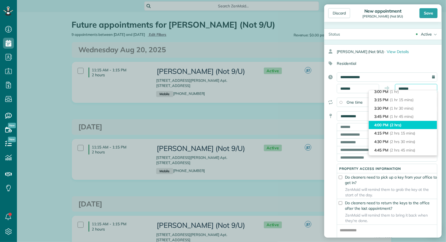
scroll to position [30, 0]
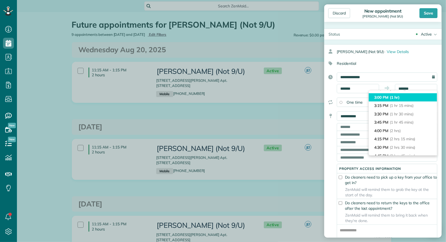
type input "*******"
click at [398, 97] on span "(1 hr)" at bounding box center [395, 97] width 10 height 5
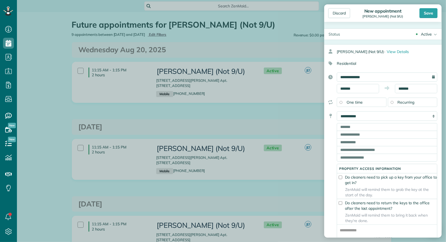
click at [426, 37] on div "Active" at bounding box center [426, 33] width 11 height 5
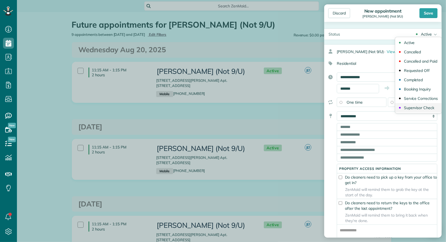
click at [424, 108] on div "Supervisor Check" at bounding box center [419, 108] width 30 height 4
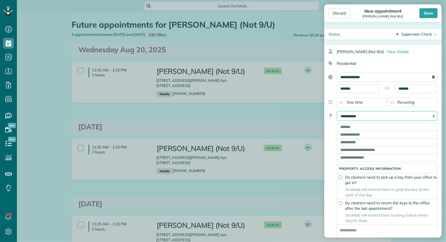
click at [395, 119] on select "**********" at bounding box center [387, 116] width 101 height 10
select select "*******"
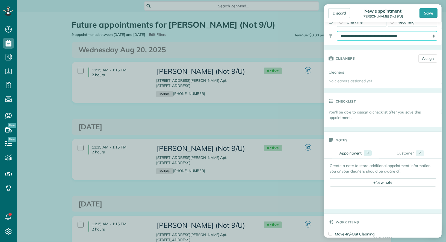
scroll to position [83, 0]
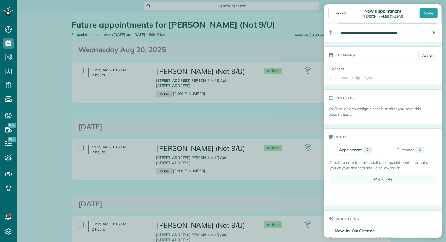
click at [368, 176] on div "+ New note" at bounding box center [383, 179] width 107 height 8
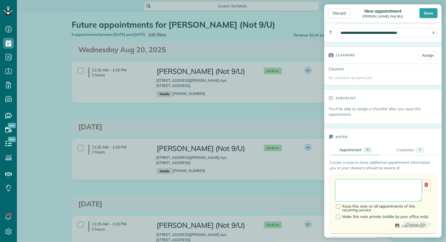
click at [364, 179] on textarea at bounding box center [378, 190] width 87 height 22
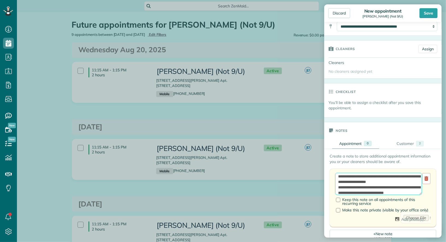
scroll to position [91, 0]
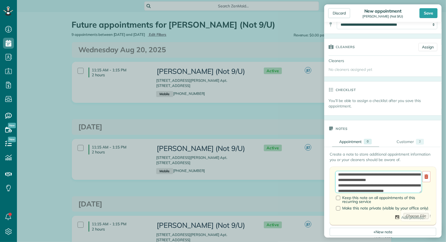
click at [396, 179] on textarea "**********" at bounding box center [378, 182] width 87 height 22
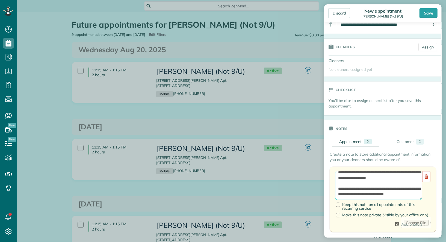
scroll to position [0, 0]
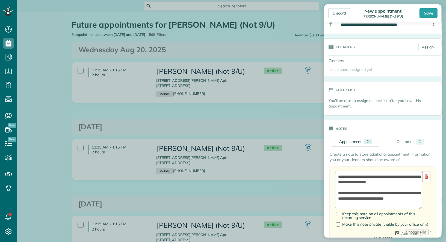
drag, startPoint x: 421, startPoint y: 190, endPoint x: 423, endPoint y: 206, distance: 16.3
click at [423, 206] on div "**********" at bounding box center [383, 190] width 96 height 38
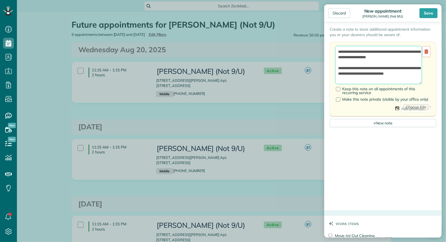
scroll to position [210, 0]
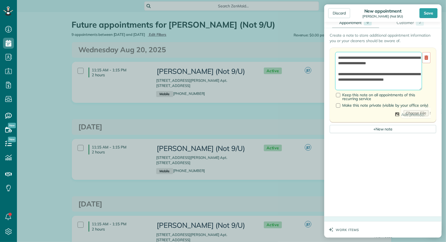
click at [411, 83] on textarea "**********" at bounding box center [378, 71] width 87 height 38
type textarea "**********"
click at [435, 16] on div "Save" at bounding box center [428, 13] width 18 height 10
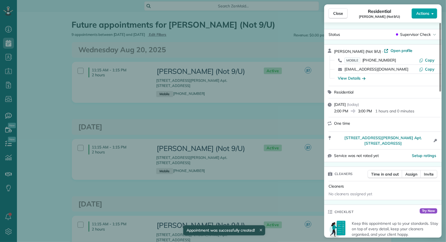
click at [423, 15] on span "Actions" at bounding box center [422, 13] width 13 height 5
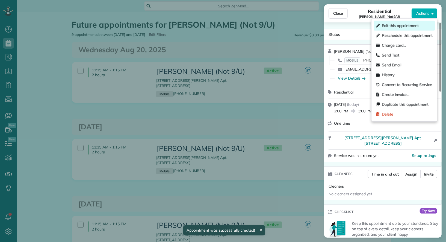
click at [418, 21] on div "Edit this appointment" at bounding box center [404, 26] width 61 height 10
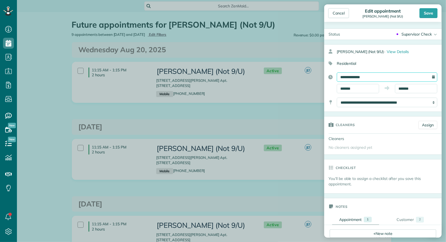
click at [391, 75] on input "**********" at bounding box center [387, 76] width 101 height 9
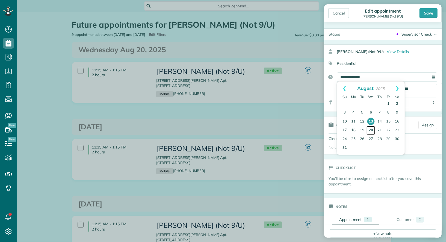
click at [370, 129] on link "20" at bounding box center [371, 130] width 9 height 9
type input "**********"
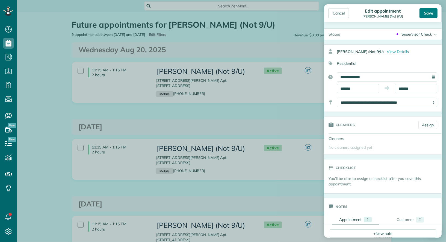
click at [425, 13] on div "Save" at bounding box center [428, 13] width 18 height 10
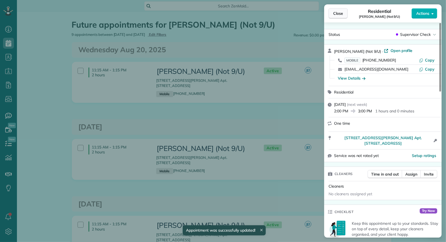
click at [339, 13] on span "Close" at bounding box center [338, 13] width 10 height 5
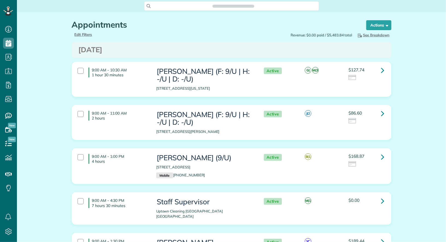
scroll to position [2, 2]
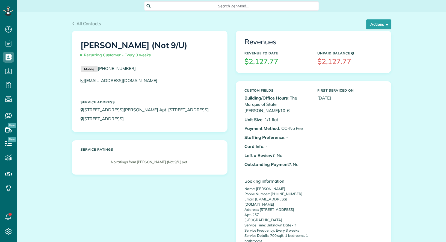
scroll to position [2, 2]
click at [376, 23] on button "Actions" at bounding box center [378, 24] width 25 height 10
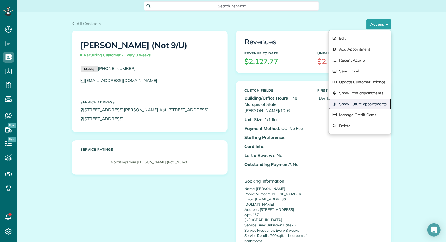
click at [369, 105] on link "Show Future appointments" at bounding box center [360, 103] width 62 height 11
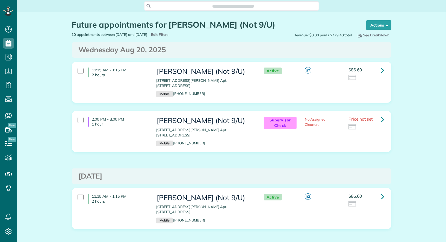
scroll to position [2, 2]
click at [383, 68] on icon at bounding box center [382, 70] width 3 height 10
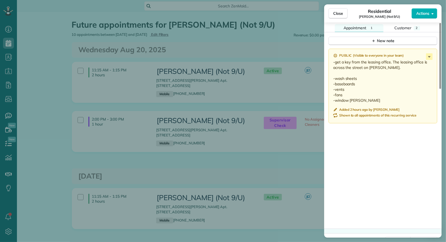
scroll to position [466, 0]
click at [429, 54] on icon at bounding box center [429, 57] width 7 height 7
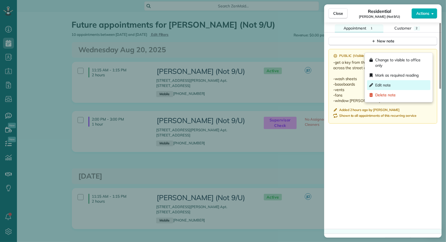
click at [413, 86] on div "Edit note" at bounding box center [398, 85] width 63 height 10
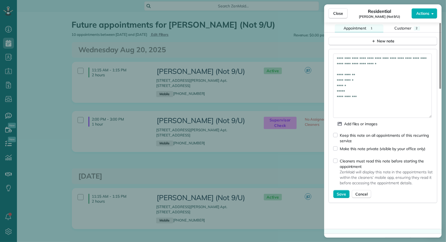
drag, startPoint x: 430, startPoint y: 61, endPoint x: 430, endPoint y: 110, distance: 48.6
click at [430, 110] on textarea "**********" at bounding box center [382, 86] width 99 height 64
click at [376, 89] on textarea "**********" at bounding box center [382, 86] width 99 height 64
type textarea "**********"
click at [353, 132] on div "Keep this note on all appointments of this recurring service" at bounding box center [386, 137] width 93 height 11
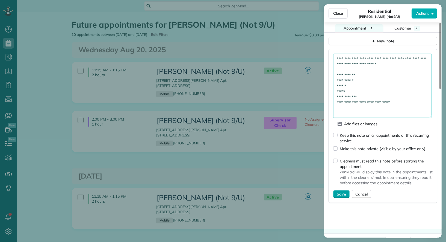
click at [337, 191] on span "Save" at bounding box center [341, 193] width 9 height 5
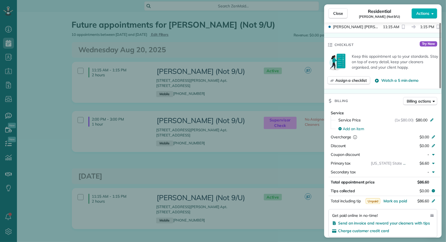
scroll to position [173, 0]
click at [356, 78] on span "Assign a checklist" at bounding box center [350, 80] width 31 height 5
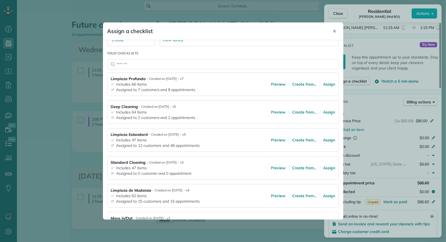
scroll to position [55, 0]
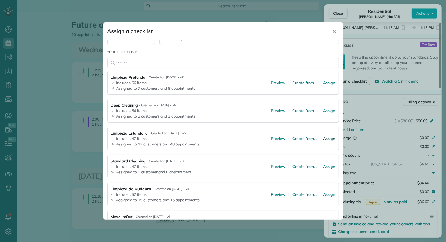
click at [330, 137] on span "Assign" at bounding box center [329, 138] width 12 height 5
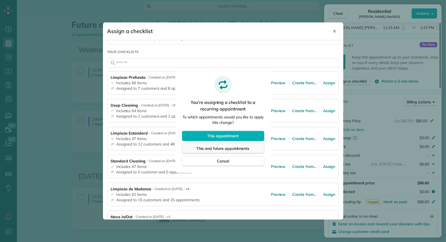
click at [218, 146] on span "This and future appointments" at bounding box center [223, 148] width 53 height 5
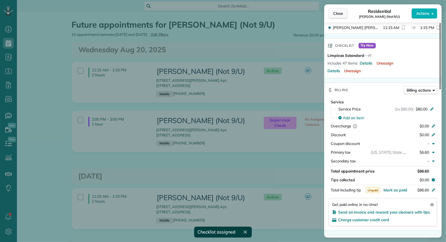
click at [341, 13] on span "Close" at bounding box center [338, 13] width 10 height 5
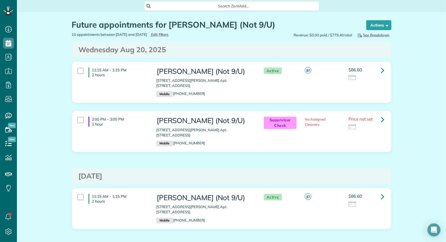
click at [206, 50] on h3 "Wednesday Aug 20, 2025" at bounding box center [232, 50] width 306 height 8
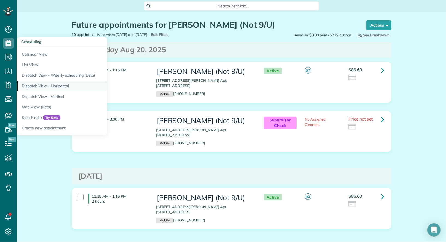
click at [42, 86] on link "Dispatch View - Horizontal" at bounding box center [85, 86] width 137 height 11
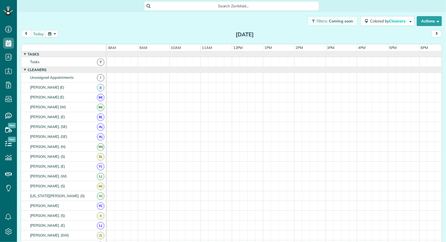
scroll to position [2, 2]
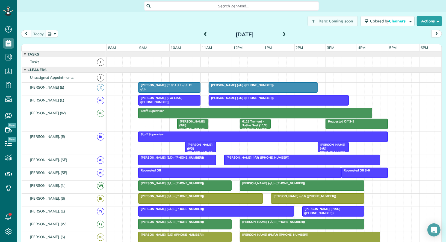
click at [256, 124] on span "6125 Tremont - Native Nest (11/E) (+19406821867, +14692685812)" at bounding box center [254, 130] width 29 height 23
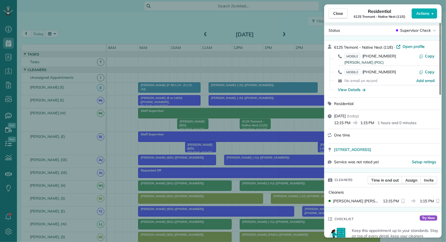
scroll to position [5, 0]
click at [335, 13] on span "Close" at bounding box center [338, 13] width 10 height 5
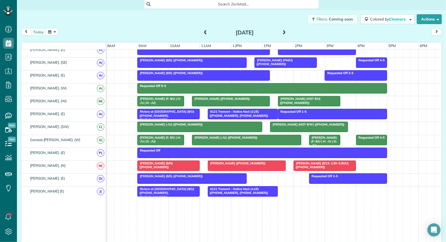
scroll to position [264, 1]
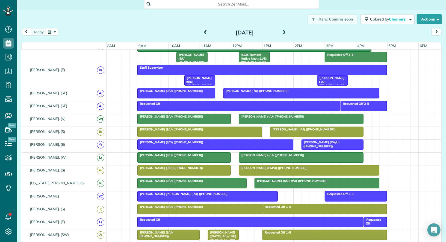
click at [285, 31] on span at bounding box center [284, 32] width 6 height 5
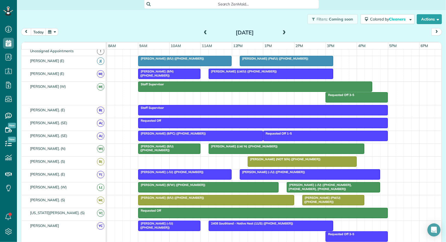
click at [242, 149] on div at bounding box center [286, 149] width 155 height 10
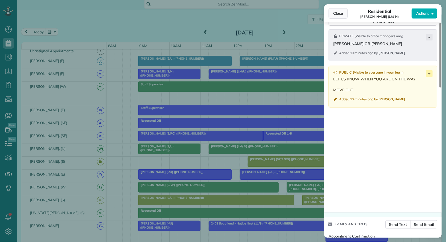
click at [339, 13] on span "Close" at bounding box center [338, 13] width 10 height 5
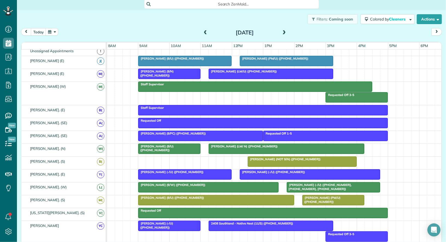
click at [286, 144] on div "Caryn Northcutt (LM/ N) (+12143851682)" at bounding box center [286, 146] width 153 height 4
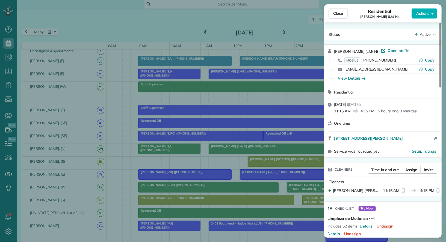
drag, startPoint x: 375, startPoint y: 52, endPoint x: 371, endPoint y: 51, distance: 3.4
click at [371, 51] on span "Caryn Northcutt (LM/ N)" at bounding box center [356, 51] width 44 height 5
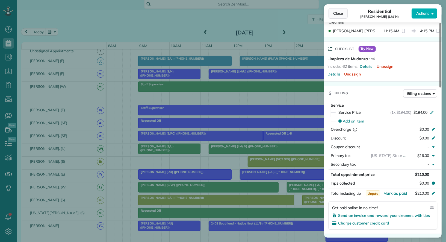
click at [341, 17] on button "Close" at bounding box center [338, 13] width 19 height 10
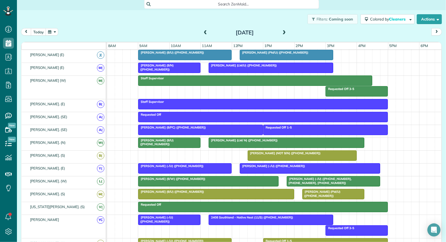
scroll to position [31, 0]
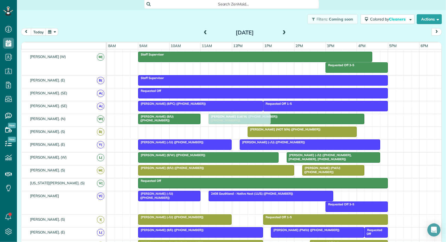
drag, startPoint x: 226, startPoint y: 168, endPoint x: 228, endPoint y: 116, distance: 52.2
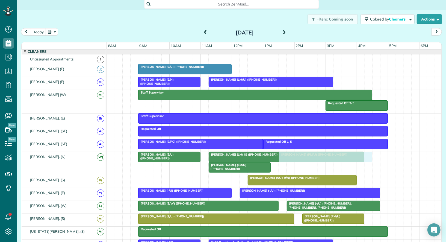
drag, startPoint x: 275, startPoint y: 67, endPoint x: 313, endPoint y: 158, distance: 98.3
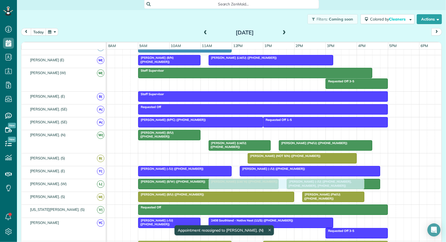
drag, startPoint x: 227, startPoint y: 132, endPoint x: 227, endPoint y: 176, distance: 44.8
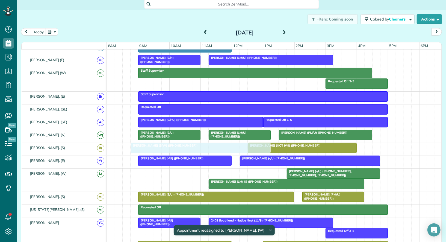
drag, startPoint x: 192, startPoint y: 171, endPoint x: 188, endPoint y: 152, distance: 19.0
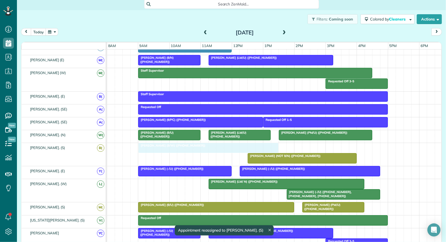
drag, startPoint x: 204, startPoint y: 144, endPoint x: 212, endPoint y: 153, distance: 11.4
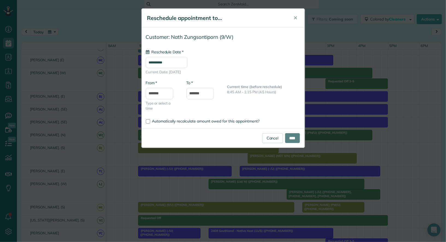
type input "**********"
click at [295, 137] on input "****" at bounding box center [292, 138] width 15 height 10
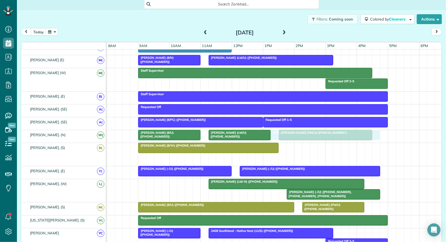
drag, startPoint x: 291, startPoint y: 157, endPoint x: 318, endPoint y: 136, distance: 34.1
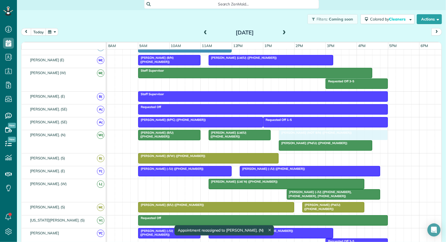
drag, startPoint x: 297, startPoint y: 132, endPoint x: 306, endPoint y: 132, distance: 9.0
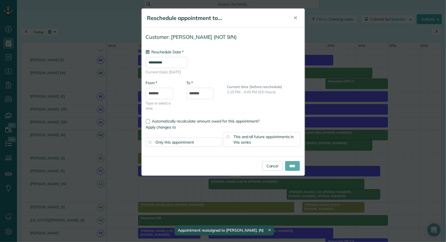
type input "**********"
click at [293, 163] on input "****" at bounding box center [292, 166] width 15 height 10
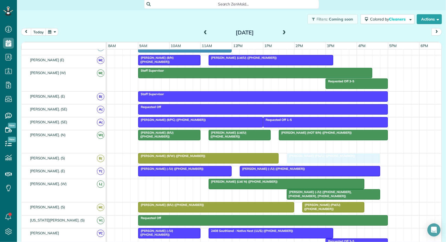
drag, startPoint x: 303, startPoint y: 143, endPoint x: 311, endPoint y: 161, distance: 19.4
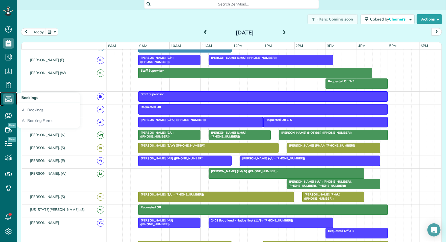
click at [7, 94] on icon at bounding box center [8, 98] width 11 height 11
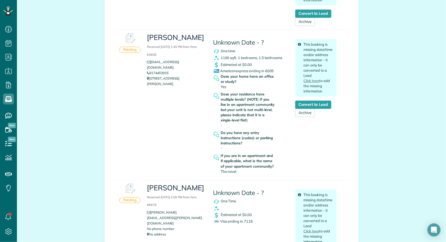
scroll to position [165, 0]
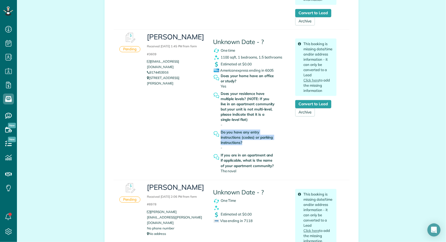
drag, startPoint x: 247, startPoint y: 143, endPoint x: 220, endPoint y: 133, distance: 28.9
click at [220, 133] on div "Do you have any entry instructions (codes) or parking instructions? -" at bounding box center [250, 140] width 74 height 23
click at [157, 123] on div "[PERSON_NAME] Received [DATE] 1:45 PM from form #3609 [EMAIL_ADDRESS][DOMAIN_NA…" at bounding box center [242, 103] width 198 height 146
drag, startPoint x: 244, startPoint y: 146, endPoint x: 221, endPoint y: 133, distance: 26.0
click at [221, 133] on div "Do you have any entry instructions (codes) or parking instructions? -" at bounding box center [248, 139] width 55 height 21
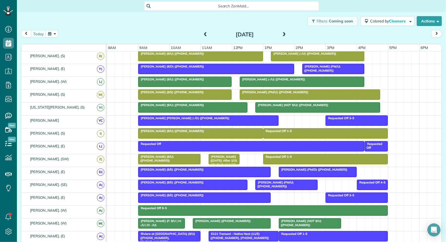
scroll to position [146, 0]
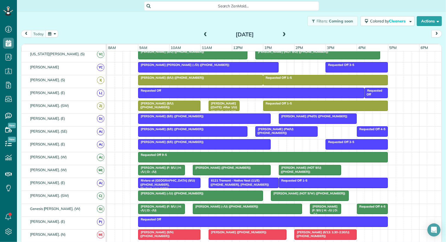
click at [222, 127] on div "Emily Vilmain (9/E) (+14022164954)" at bounding box center [193, 129] width 106 height 4
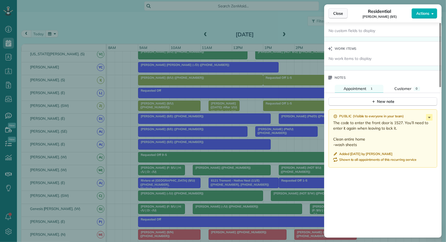
click at [341, 16] on button "Close" at bounding box center [338, 13] width 19 height 10
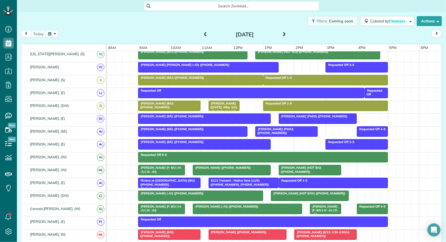
click at [205, 35] on span at bounding box center [205, 34] width 6 height 5
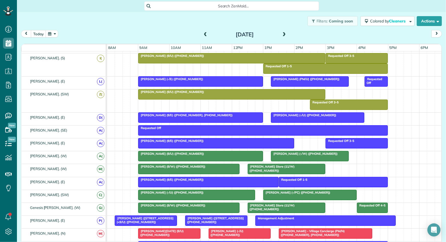
click at [190, 192] on div at bounding box center [196, 195] width 116 height 10
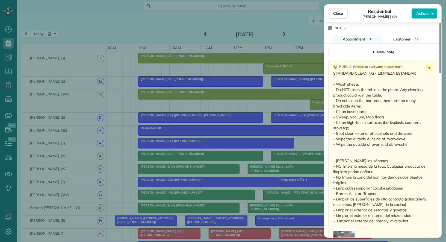
drag, startPoint x: 411, startPoint y: 135, endPoint x: 331, endPoint y: 74, distance: 100.6
click at [331, 74] on div "Public ( Visible to everyone in your team ) STANDARD CLEANING - LIMPIEZA ESTAND…" at bounding box center [383, 165] width 109 height 210
click at [370, 98] on p "STANDARD CLEANING - LIMPIEZA ESTANDAR - Wash sheets - Do NOT clean the table in…" at bounding box center [383, 146] width 101 height 153
drag, startPoint x: 368, startPoint y: 98, endPoint x: 331, endPoint y: 93, distance: 37.7
click at [331, 93] on div "Public ( Visible to everyone in your team ) STANDARD CLEANING - LIMPIEZA ESTAND…" at bounding box center [383, 165] width 109 height 210
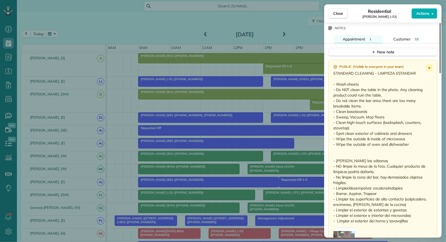
drag, startPoint x: 387, startPoint y: 87, endPoint x: 332, endPoint y: 82, distance: 54.8
click at [332, 82] on div "Public ( Visible to everyone in your team ) STANDARD CLEANING - LIMPIEZA ESTAND…" at bounding box center [383, 165] width 109 height 210
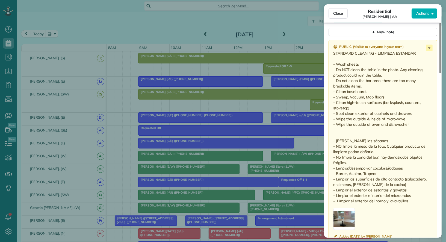
click at [344, 208] on div "button" at bounding box center [344, 219] width 22 height 22
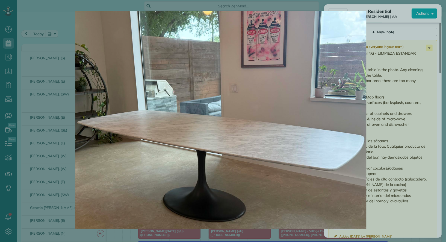
click at [401, 120] on img at bounding box center [220, 120] width 401 height 218
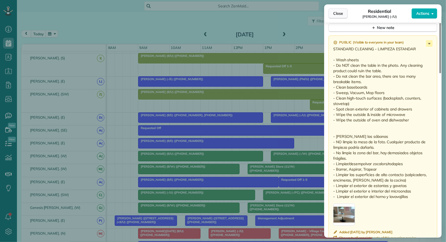
click at [338, 14] on span "Close" at bounding box center [338, 13] width 10 height 5
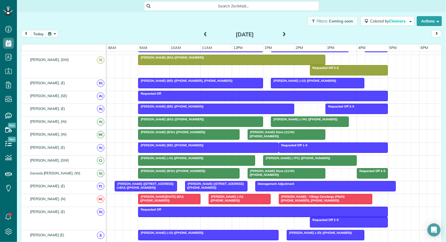
scroll to position [257, 0]
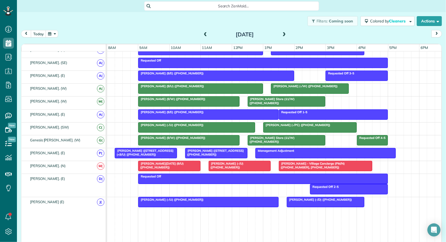
click at [288, 164] on span "Matthew Bell - Village Concierge (PM/N) (+19729535164, +14696944980)" at bounding box center [312, 165] width 66 height 8
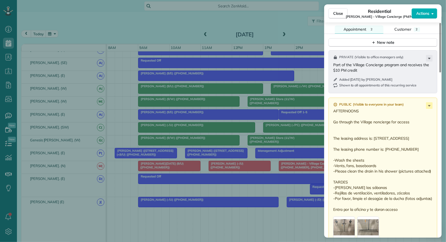
drag, startPoint x: 431, startPoint y: 157, endPoint x: 332, endPoint y: 157, distance: 98.9
click at [332, 157] on div "Public ( Visible to everyone in your team ) AFTERNOONS Go through the Village n…" at bounding box center [383, 177] width 109 height 161
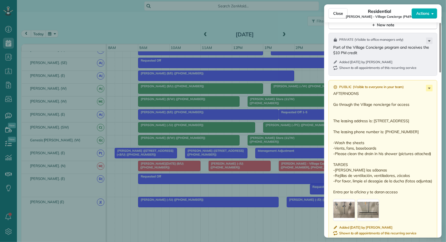
click at [345, 199] on div "button" at bounding box center [344, 210] width 22 height 22
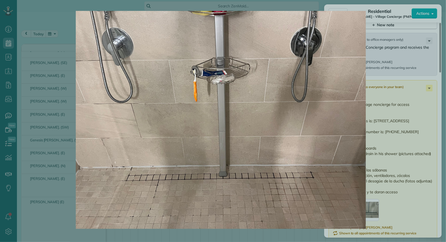
click at [397, 180] on img at bounding box center [220, 120] width 401 height 218
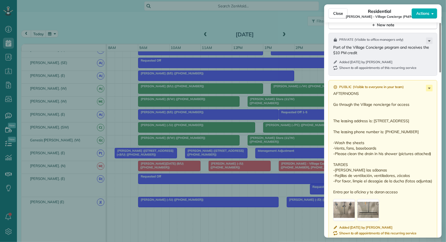
click at [367, 199] on div "button" at bounding box center [368, 210] width 22 height 22
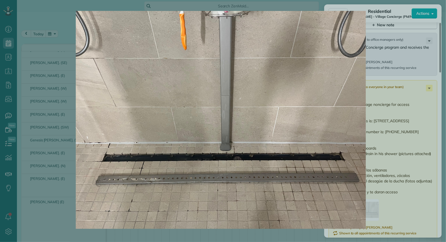
click at [393, 174] on img at bounding box center [220, 120] width 401 height 218
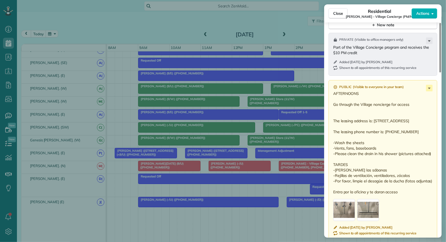
click at [401, 176] on p "AFTERNOONS Go through the Village noncierge for access The leasing address is: …" at bounding box center [383, 143] width 101 height 104
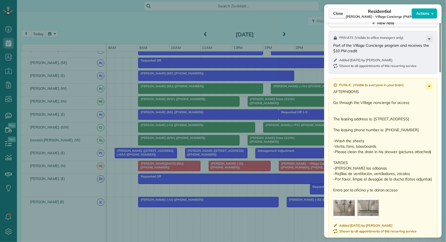
click at [336, 13] on span "Close" at bounding box center [338, 13] width 10 height 5
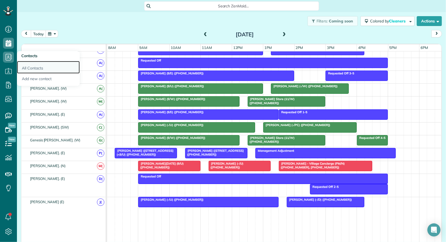
click at [26, 68] on link "All Contacts" at bounding box center [48, 67] width 63 height 13
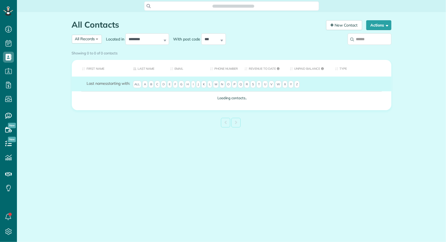
scroll to position [2, 2]
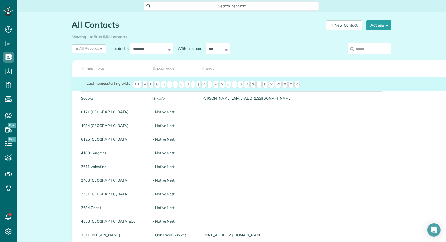
click at [383, 52] on input "search" at bounding box center [370, 48] width 44 height 11
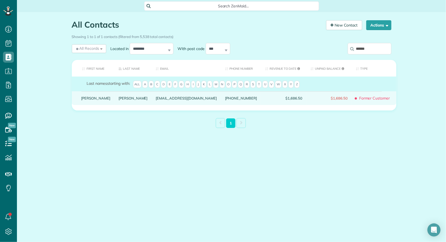
type input "******"
click at [85, 100] on link "[PERSON_NAME]" at bounding box center [95, 98] width 29 height 4
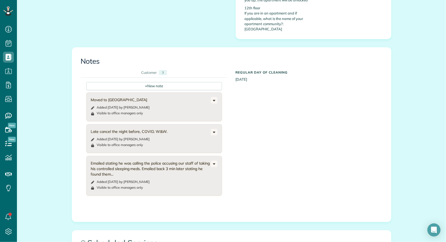
scroll to position [309, 0]
drag, startPoint x: 117, startPoint y: 167, endPoint x: 91, endPoint y: 158, distance: 28.1
click at [91, 160] on div "Emailed stating he was calling the police accusing our staff of taking his cont…" at bounding box center [151, 168] width 120 height 16
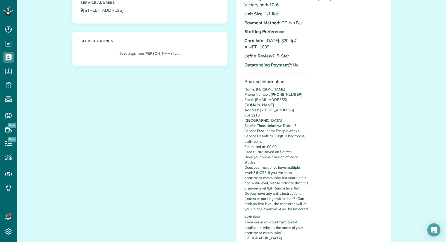
scroll to position [0, 0]
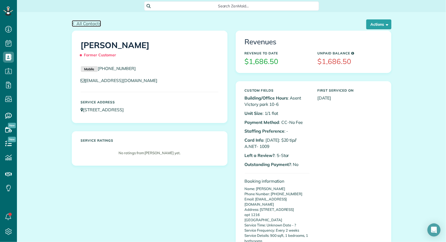
click at [90, 23] on span "All Contacts" at bounding box center [88, 23] width 25 height 5
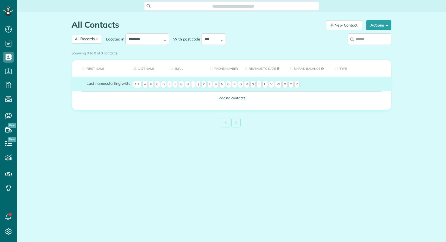
scroll to position [2, 2]
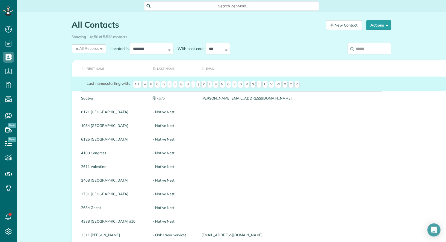
click at [378, 47] on input "search" at bounding box center [370, 48] width 44 height 11
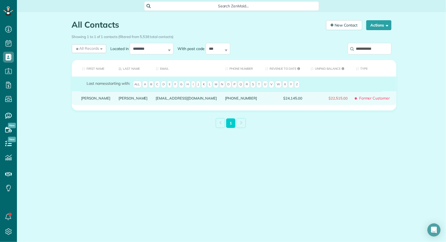
type input "**********"
click at [85, 100] on link "Mary" at bounding box center [95, 98] width 29 height 4
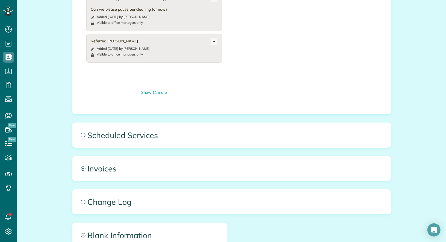
scroll to position [205, 0]
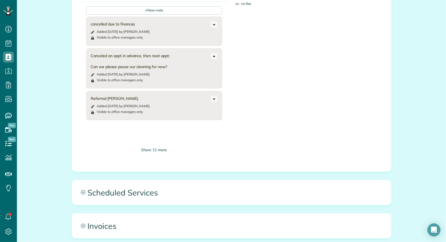
click at [156, 147] on div "Show 11 more" at bounding box center [154, 150] width 136 height 6
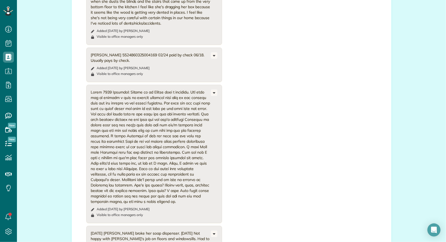
scroll to position [753, 0]
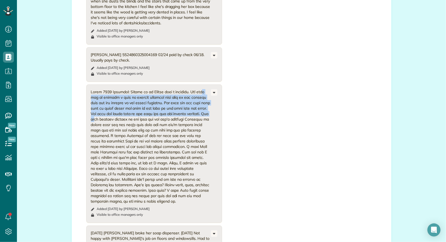
drag, startPoint x: 192, startPoint y: 77, endPoint x: 106, endPoint y: 106, distance: 91.0
click at [106, 106] on div at bounding box center [151, 146] width 120 height 115
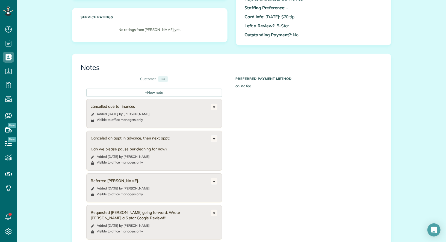
scroll to position [0, 0]
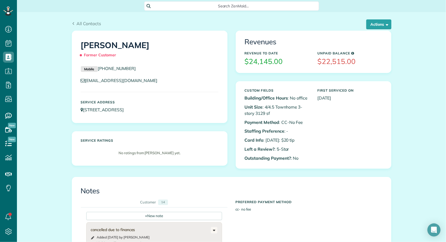
click at [184, 72] on div "Mobile (469) 358-7902" at bounding box center [150, 69] width 146 height 9
click at [98, 25] on span "All Contacts" at bounding box center [88, 23] width 25 height 5
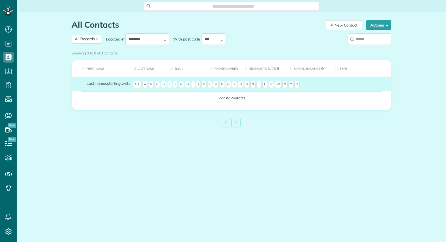
scroll to position [2, 2]
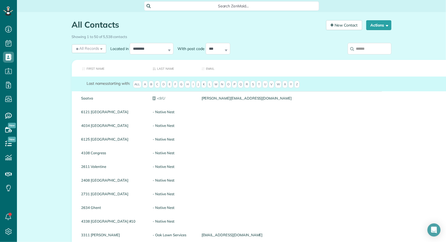
click at [365, 48] on input "search" at bounding box center [370, 48] width 44 height 11
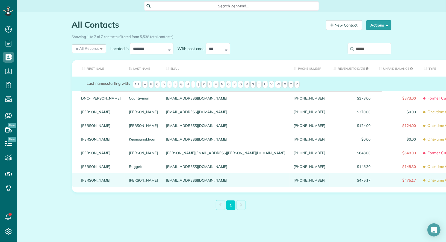
type input "******"
click at [83, 182] on link "[PERSON_NAME]" at bounding box center [100, 180] width 39 height 4
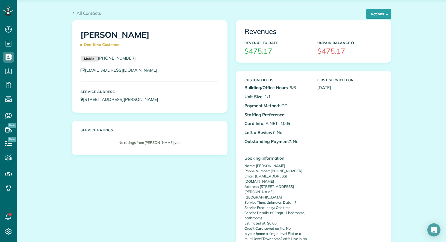
scroll to position [2, 0]
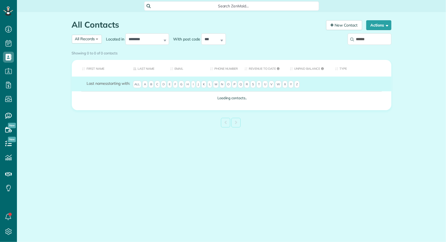
scroll to position [2, 2]
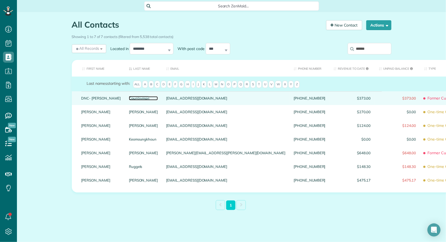
click at [129, 100] on link "Countryman" at bounding box center [143, 98] width 29 height 4
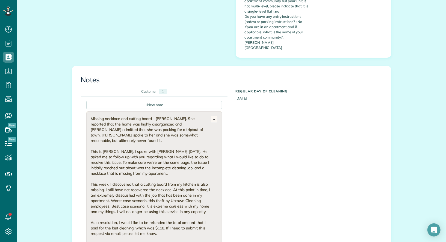
scroll to position [287, 0]
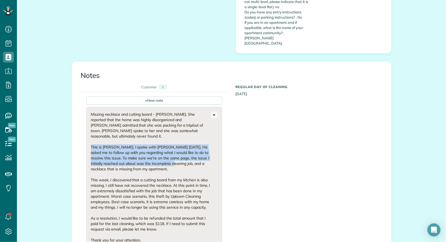
drag, startPoint x: 158, startPoint y: 132, endPoint x: 90, endPoint y: 112, distance: 71.6
click at [90, 112] on div "Missing necklace and cutting board - Yuliana. She reported that the home was hi…" at bounding box center [154, 184] width 136 height 155
click at [102, 115] on div "Missing necklace and cutting board - Yuliana. She reported that the home was hi…" at bounding box center [151, 176] width 120 height 131
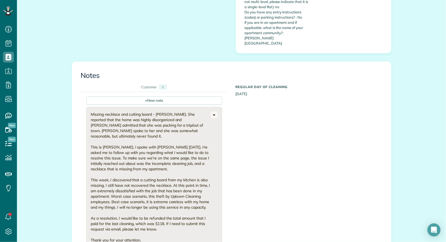
drag, startPoint x: 157, startPoint y: 135, endPoint x: 85, endPoint y: 112, distance: 75.0
click at [85, 112] on div "+ New note Missing necklace and cutting board - Yuliana. She reported that the …" at bounding box center [227, 178] width 293 height 172
drag, startPoint x: 207, startPoint y: 174, endPoint x: 118, endPoint y: 173, distance: 89.0
click at [118, 173] on div "Missing necklace and cutting board - Yuliana. She reported that the home was hi…" at bounding box center [151, 176] width 120 height 131
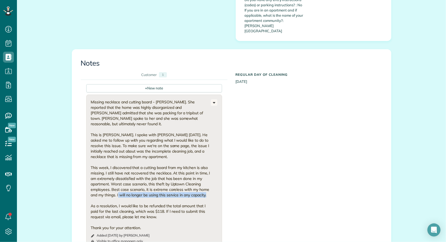
scroll to position [300, 0]
drag, startPoint x: 168, startPoint y: 73, endPoint x: 157, endPoint y: 73, distance: 11.2
click at [157, 99] on div "Missing necklace and cutting board - Yuliana. She reported that the home was hi…" at bounding box center [151, 164] width 120 height 131
drag, startPoint x: 135, startPoint y: 100, endPoint x: 102, endPoint y: 99, distance: 33.6
click at [102, 99] on div "Missing necklace and cutting board - Yuliana. She reported that the home was hi…" at bounding box center [151, 164] width 120 height 131
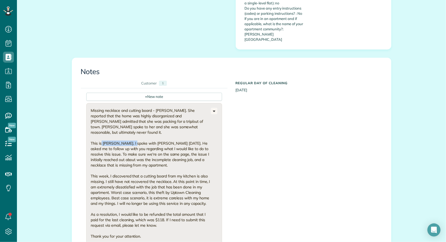
scroll to position [294, 0]
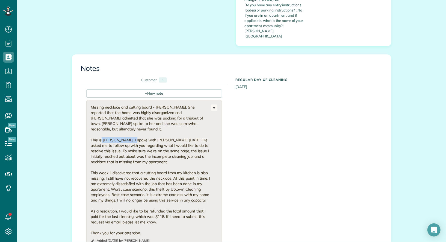
click at [133, 107] on div "Missing necklace and cutting board - Yuliana. She reported that the home was hi…" at bounding box center [151, 169] width 120 height 131
drag, startPoint x: 135, startPoint y: 107, endPoint x: 104, endPoint y: 108, distance: 31.1
click at [104, 108] on div "Missing necklace and cutting board - Yuliana. She reported that the home was hi…" at bounding box center [151, 169] width 120 height 131
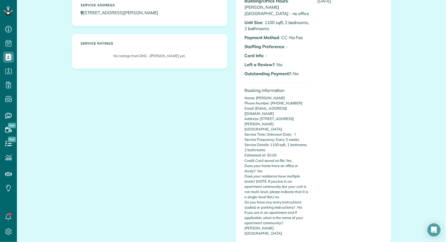
scroll to position [0, 0]
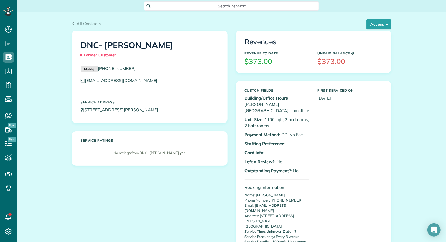
drag, startPoint x: 99, startPoint y: 46, endPoint x: 82, endPoint y: 46, distance: 16.4
click at [82, 46] on h1 "DNC- Olivia Countryman Former Customer" at bounding box center [150, 50] width 138 height 19
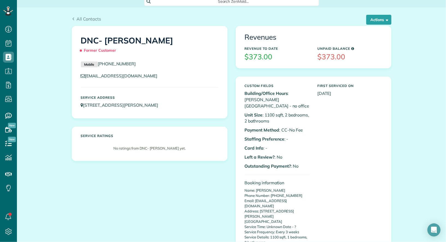
scroll to position [6, 0]
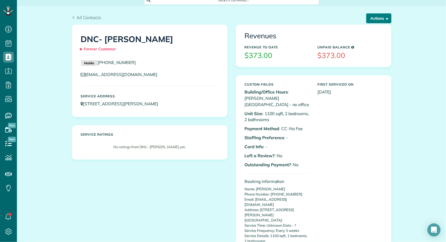
click at [390, 19] on button "Actions" at bounding box center [378, 18] width 25 height 10
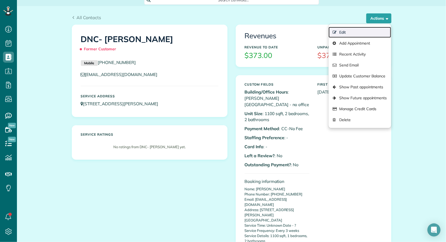
click at [372, 28] on link "Edit" at bounding box center [360, 32] width 62 height 11
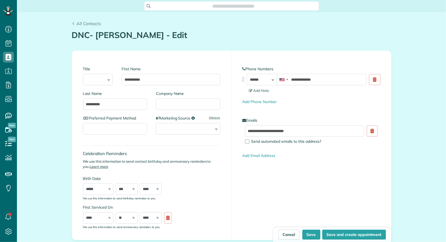
scroll to position [2, 2]
click at [276, 141] on span "Send automated emails to this address?" at bounding box center [286, 141] width 70 height 5
click at [310, 232] on button "Save" at bounding box center [311, 234] width 18 height 10
type input "**********"
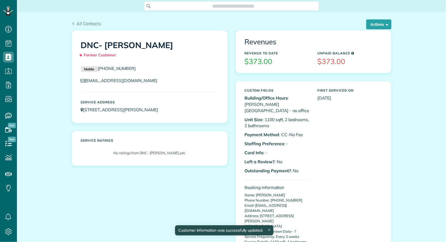
scroll to position [2, 2]
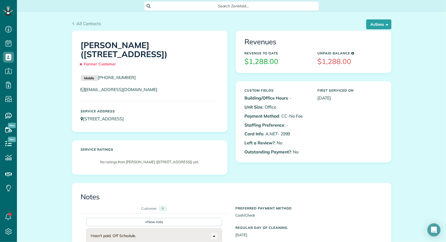
scroll to position [2, 2]
